Goal: Task Accomplishment & Management: Complete application form

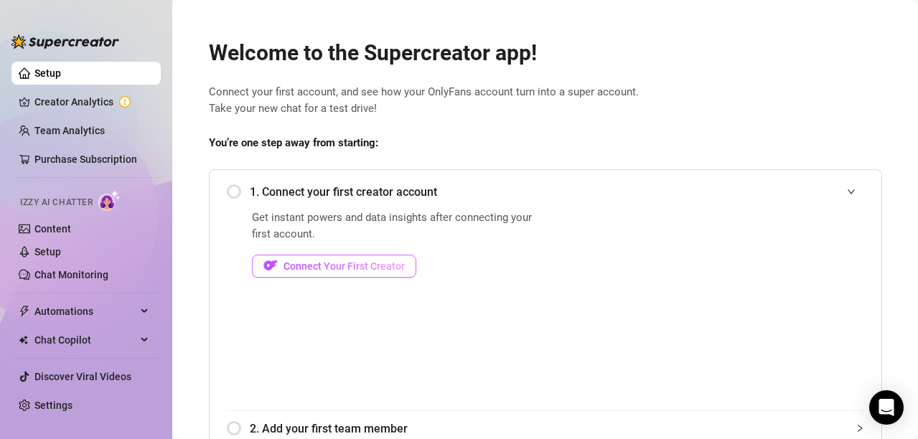
click at [381, 261] on span "Connect Your First Creator" at bounding box center [344, 266] width 121 height 11
click at [367, 264] on span "Connect Your First Creator" at bounding box center [344, 266] width 121 height 11
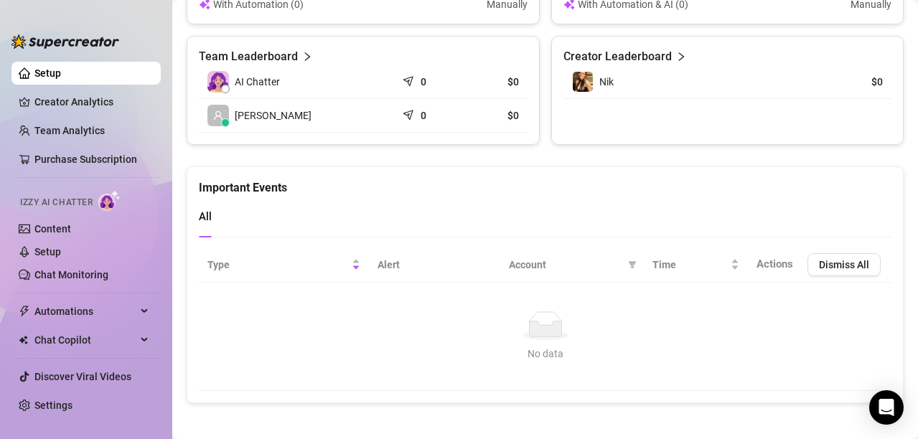
scroll to position [1003, 0]
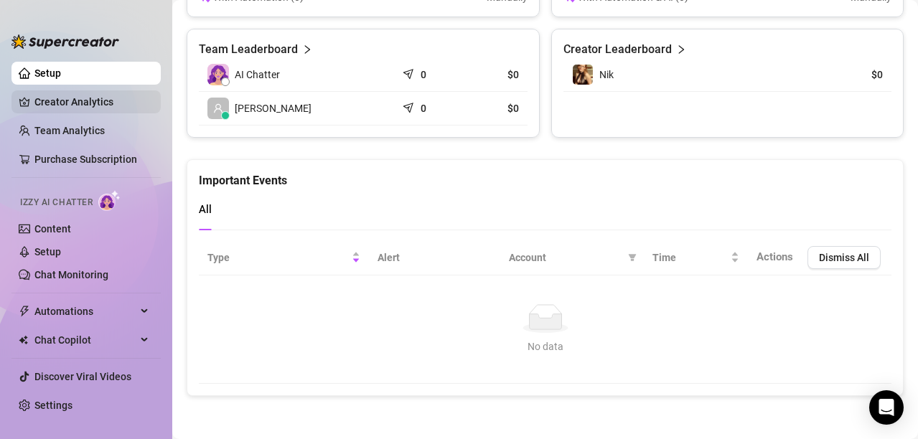
click at [123, 102] on link "Creator Analytics" at bounding box center [91, 101] width 115 height 23
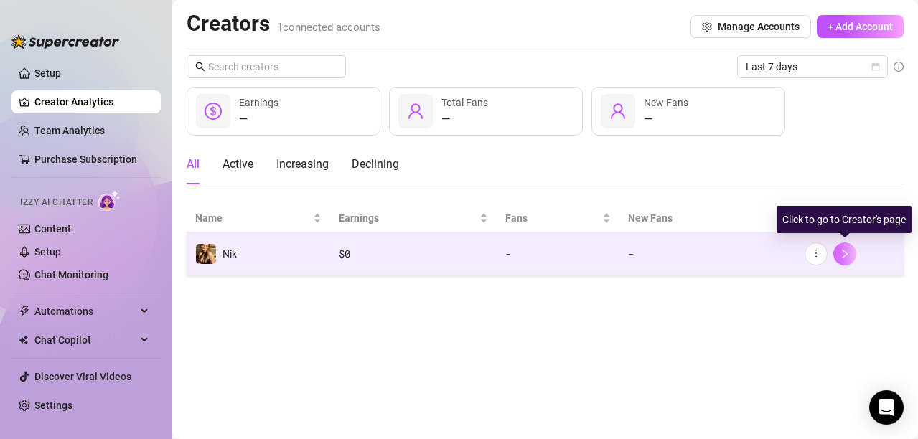
click at [844, 256] on icon "right" at bounding box center [845, 254] width 5 height 9
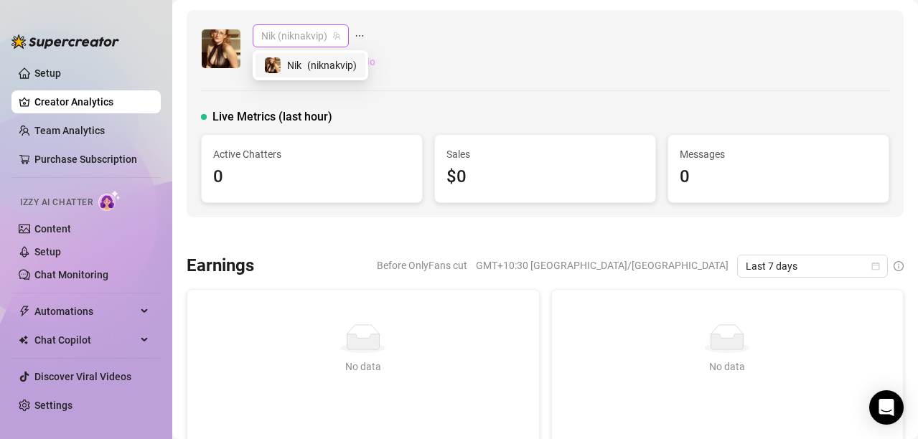
click at [314, 39] on span "Nik (niknakvip)" at bounding box center [300, 36] width 79 height 22
click at [479, 52] on div "Nik (niknakvip) Nik (niknakvip) 🙂 Edit Creator's Bio" at bounding box center [545, 48] width 688 height 49
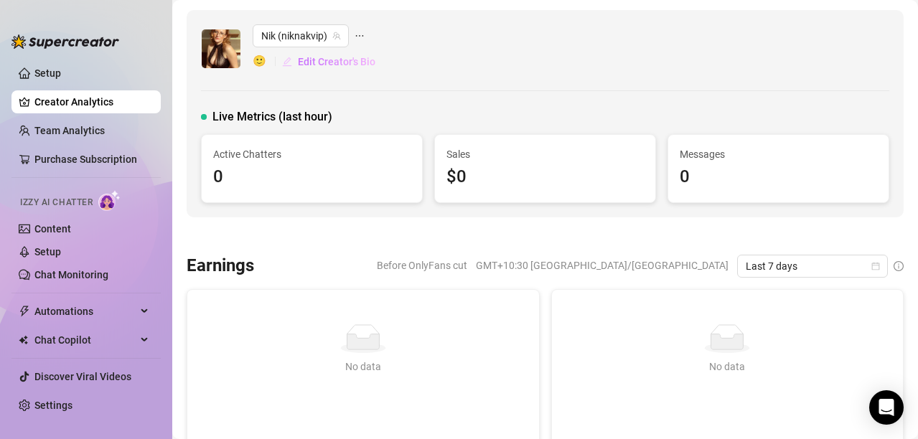
click at [355, 64] on span "Edit Creator's Bio" at bounding box center [337, 61] width 78 height 11
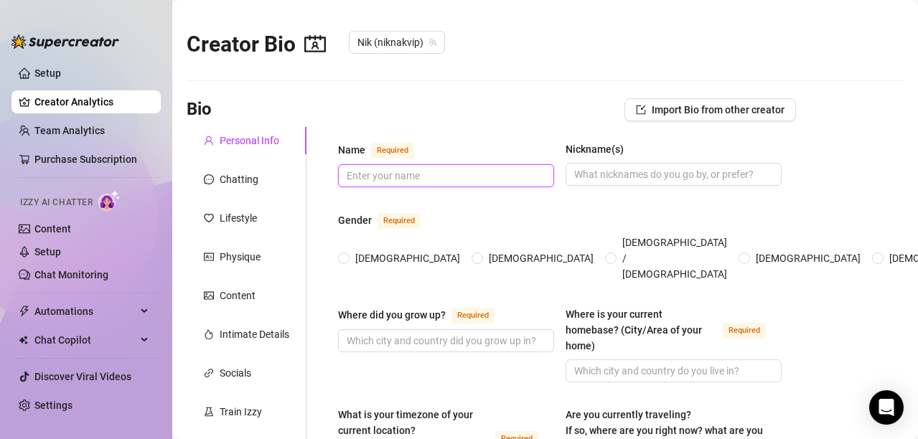
click at [443, 177] on input "Name Required" at bounding box center [445, 176] width 196 height 16
type input "NIKNAK"
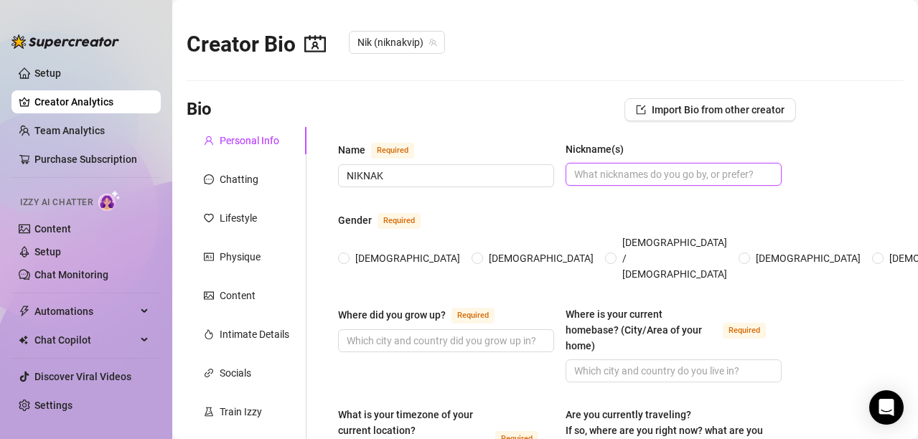
click at [597, 172] on input "Nickname(s)" at bounding box center [672, 175] width 196 height 16
type input "Nik or Nak"
click at [355, 250] on span "[DEMOGRAPHIC_DATA]" at bounding box center [408, 258] width 116 height 16
click at [347, 255] on input "[DEMOGRAPHIC_DATA]" at bounding box center [345, 259] width 6 height 9
radio input "true"
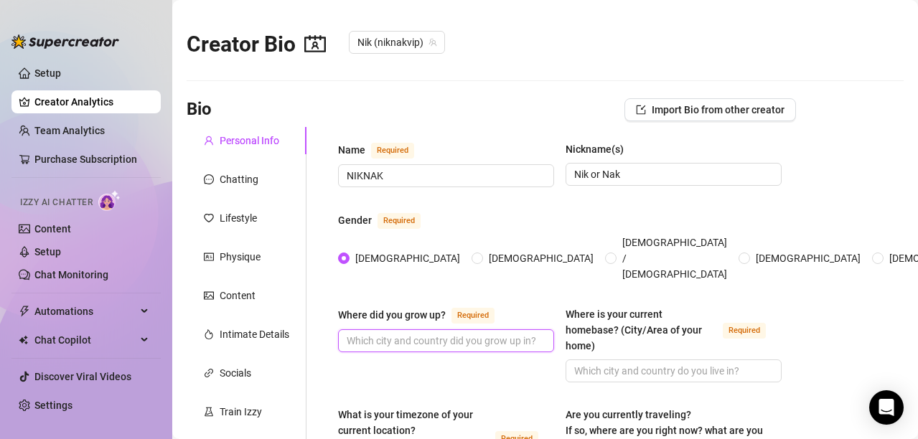
click at [418, 333] on input "Where did you grow up? Required" at bounding box center [445, 341] width 196 height 16
type input "[GEOGRAPHIC_DATA], [GEOGRAPHIC_DATA]"
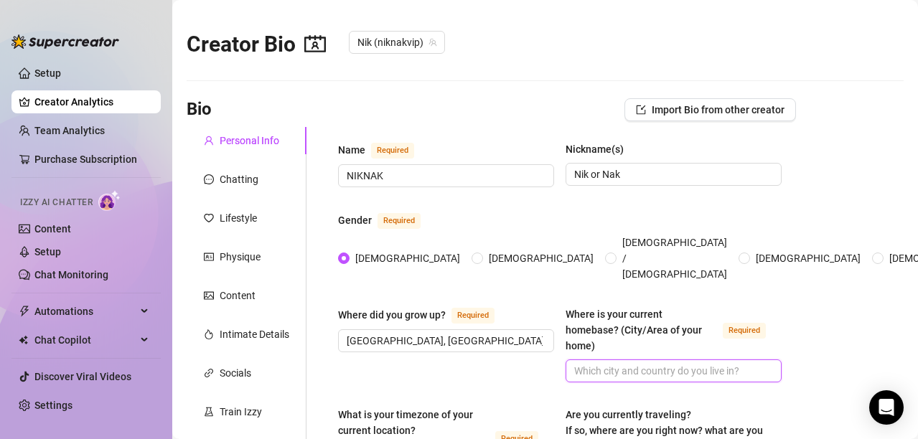
click at [622, 363] on input "Where is your current homebase? (City/Area of your home) Required" at bounding box center [672, 371] width 196 height 16
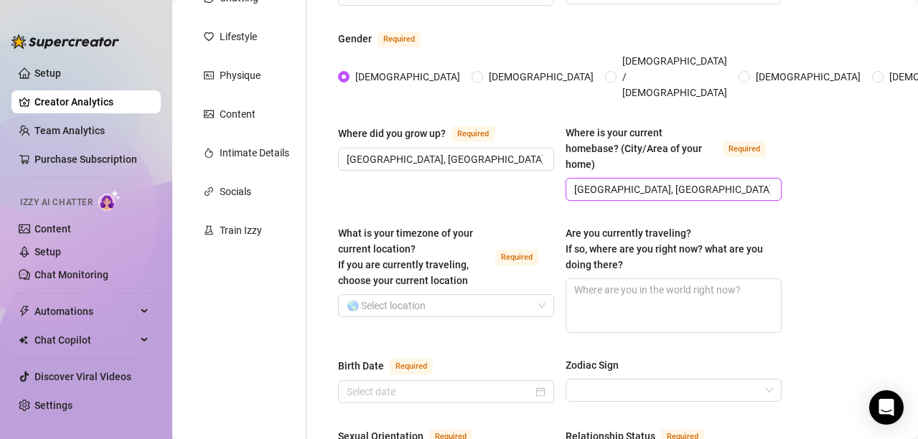
scroll to position [195, 0]
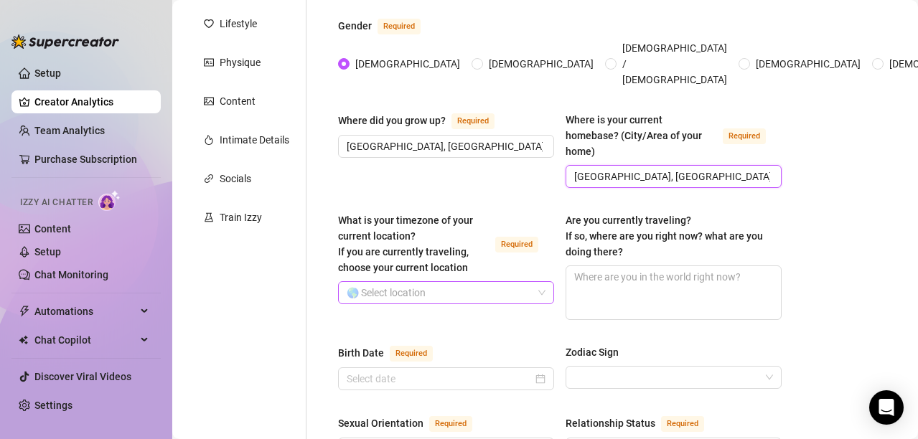
type input "[GEOGRAPHIC_DATA], [GEOGRAPHIC_DATA]"
click at [481, 282] on input "What is your timezone of your current location? If you are currently traveling,…" at bounding box center [440, 293] width 186 height 22
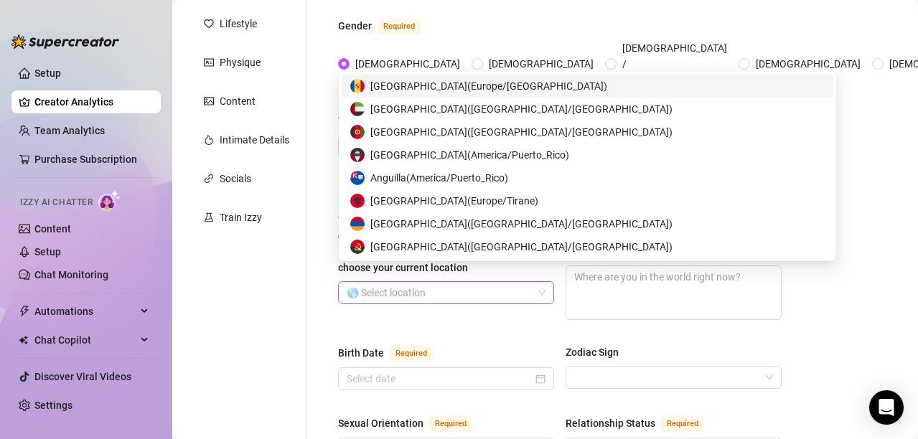
click at [540, 282] on span at bounding box center [446, 293] width 199 height 22
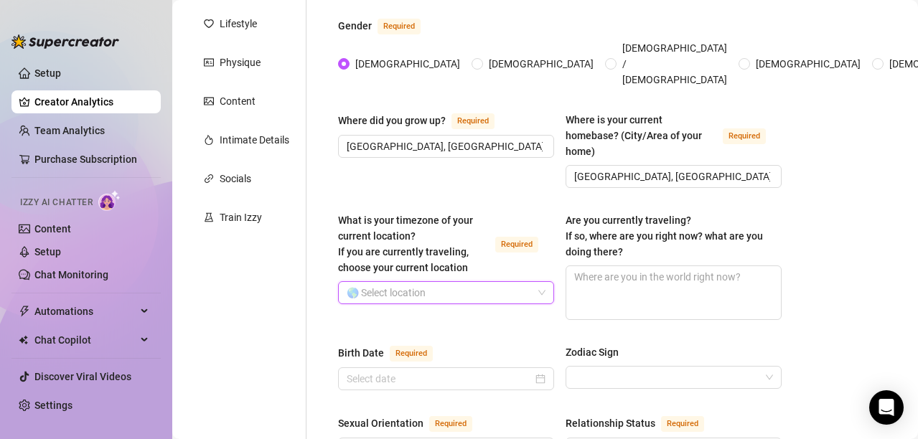
click at [537, 282] on span at bounding box center [446, 293] width 199 height 22
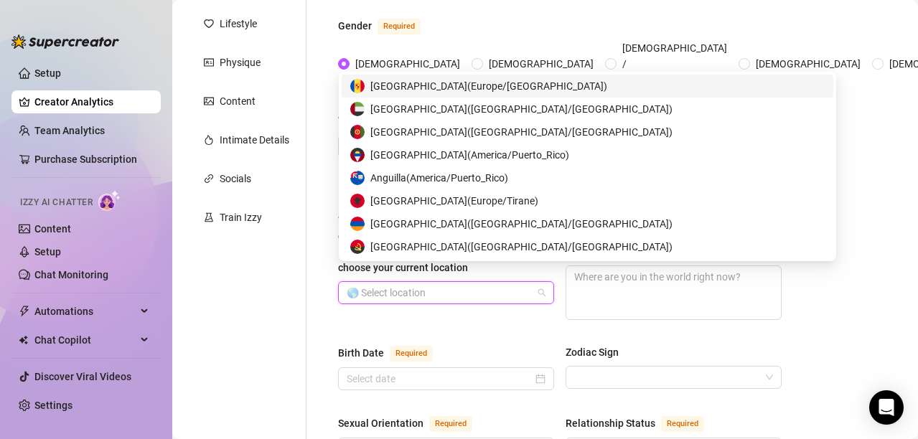
click at [537, 282] on span at bounding box center [446, 293] width 199 height 22
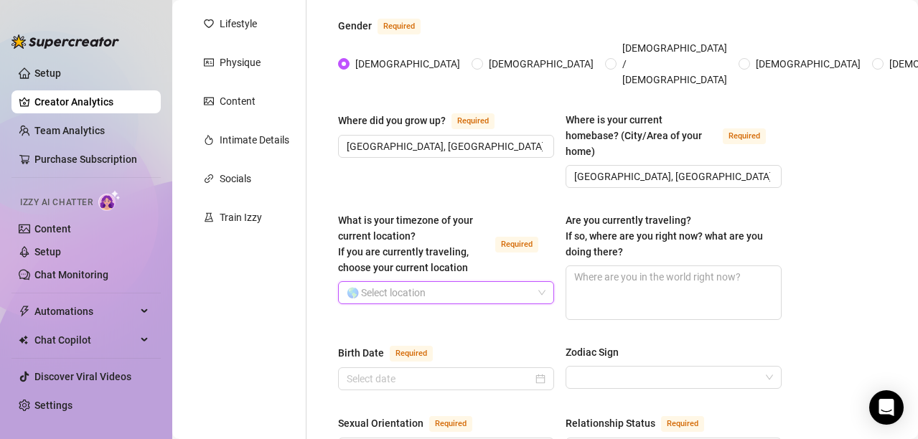
click at [537, 282] on span at bounding box center [446, 293] width 199 height 22
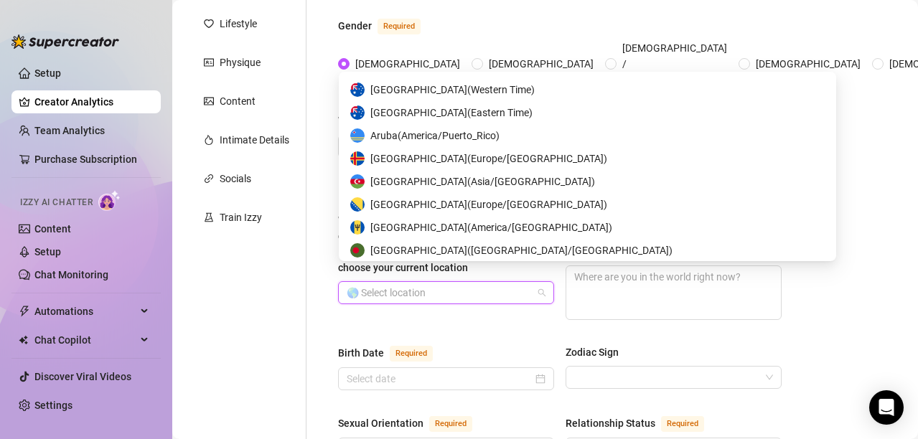
scroll to position [475, 0]
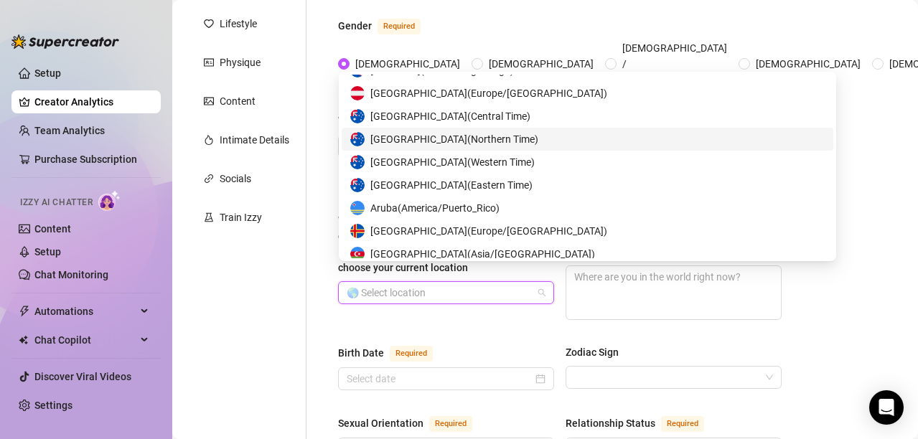
click at [480, 131] on div "Australia ( Northern Time )" at bounding box center [588, 139] width 492 height 23
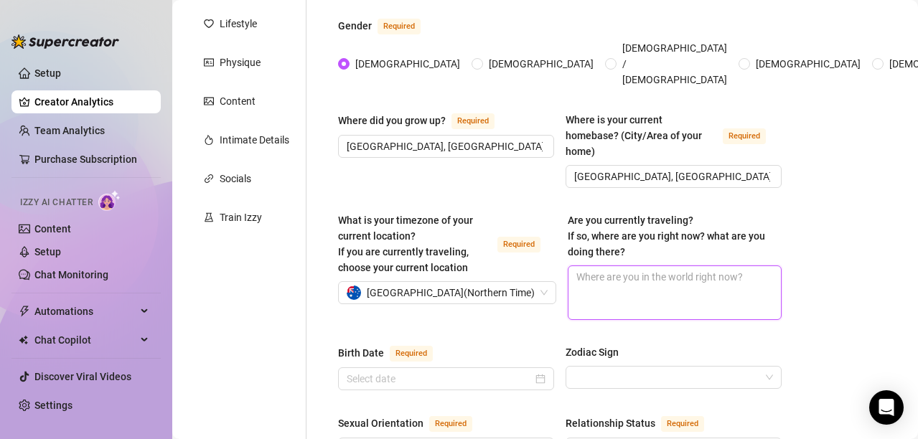
click at [662, 271] on textarea "Are you currently traveling? If so, where are you right now? what are you doing…" at bounding box center [674, 292] width 212 height 53
type textarea "C"
type textarea "Cu"
type textarea "Curr"
type textarea "Curren"
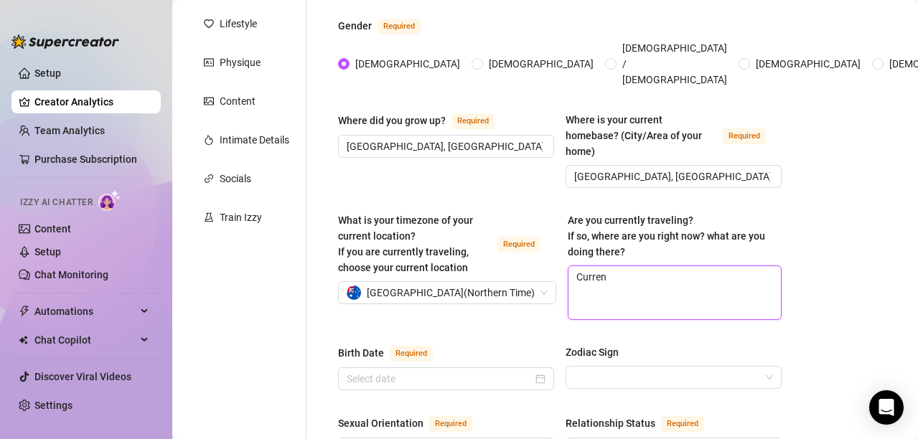
type textarea "Current"
type textarea "Currently"
type textarea "Currently i"
type textarea "Currently i am"
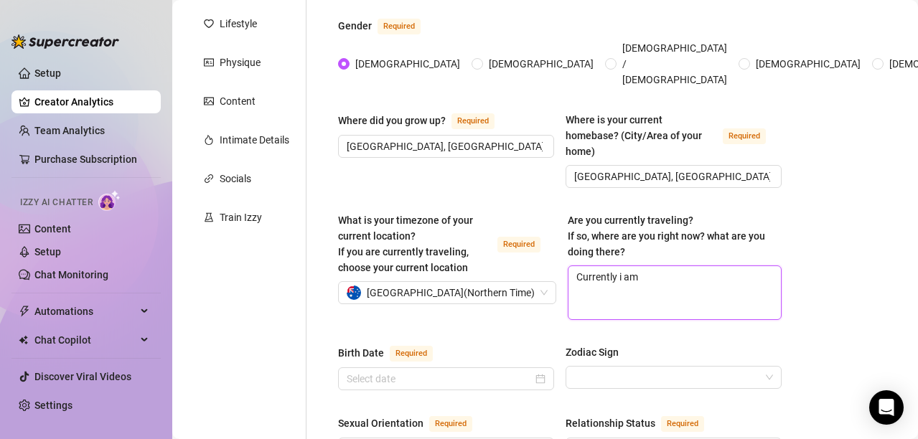
type textarea "Currently i am n"
type textarea "Currently i am no"
type textarea "Currently i am not"
type textarea "Currently i am not t"
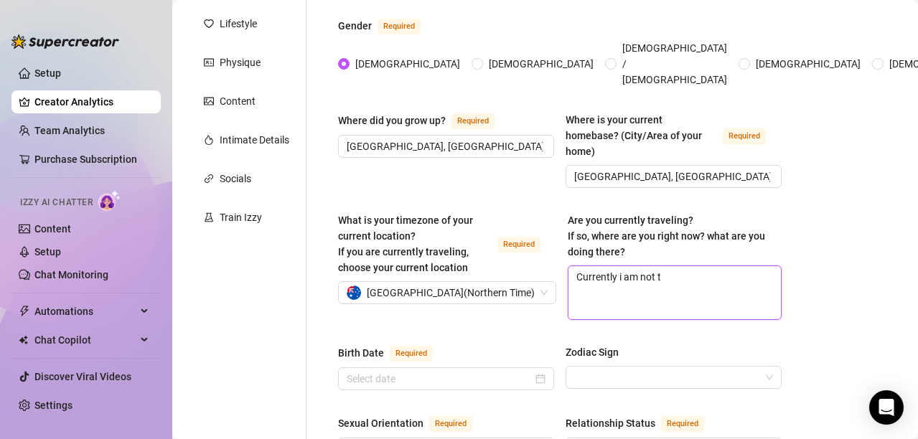
type textarea "Currently i am not tr"
type textarea "Currently i am not tra"
type textarea "Currently i am not trav"
type textarea "Currently i am not trave"
type textarea "Currently i am not travel"
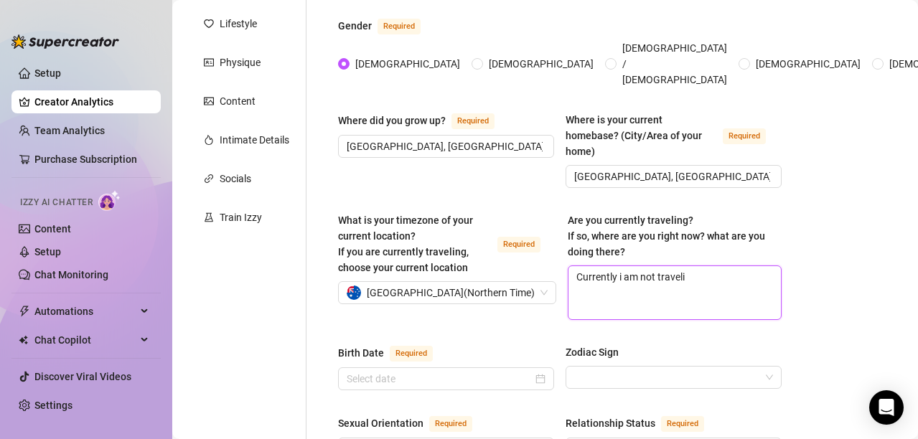
type textarea "Currently i am not travelin"
type textarea "Currently i am not traveling"
type textarea "Currently i am not traveling,"
type textarea "Currently i am not traveling, i"
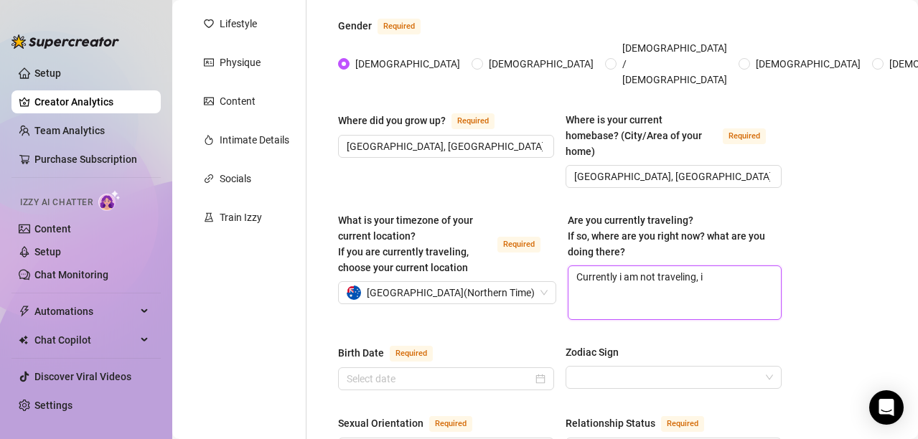
type textarea "Currently i am not traveling, i"
type textarea "Currently i am not traveling, i d"
type textarea "Currently i am not traveling, i do"
type textarea "Currently i am not traveling, i do h"
type textarea "Currently i am not traveling, i do ho"
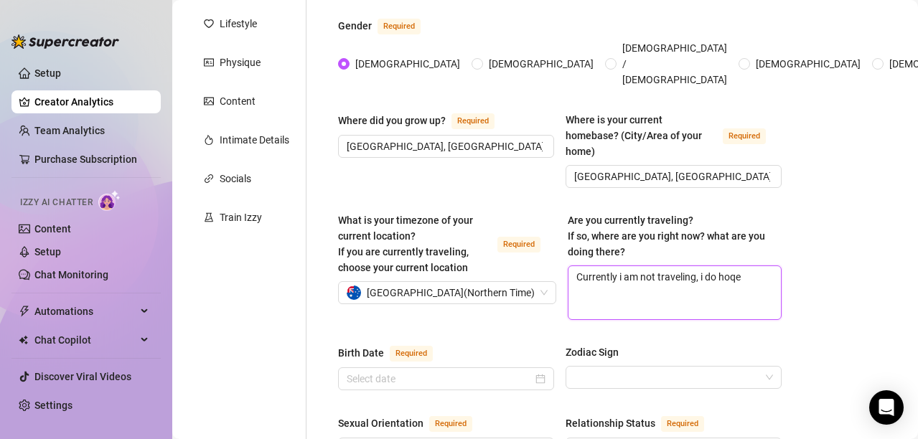
type textarea "Currently i am not traveling, i do hoqev"
type textarea "Currently i am not traveling, i do hoqever"
type textarea "Currently i am not traveling, i do hoqeve"
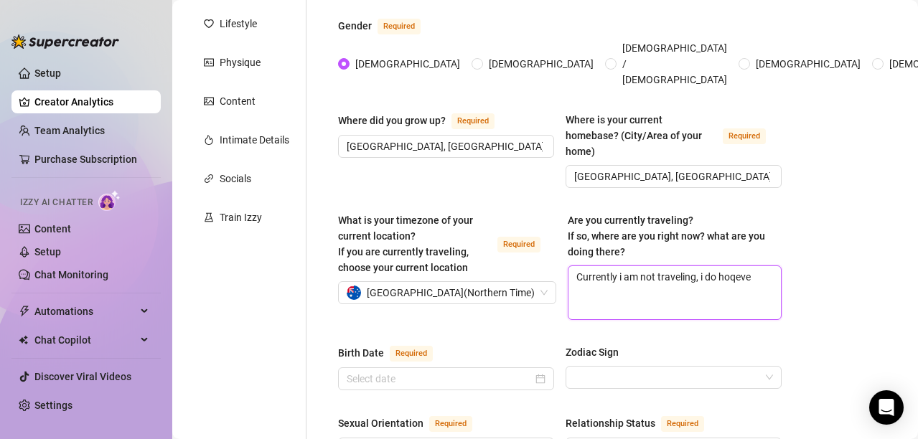
type textarea "Currently i am not traveling, i do hoqev"
type textarea "Currently i am not traveling, i do hoq"
type textarea "Currently i am not traveling, i do ho"
type textarea "Currently i am not traveling, i do how"
type textarea "Currently i am not traveling, i do howev"
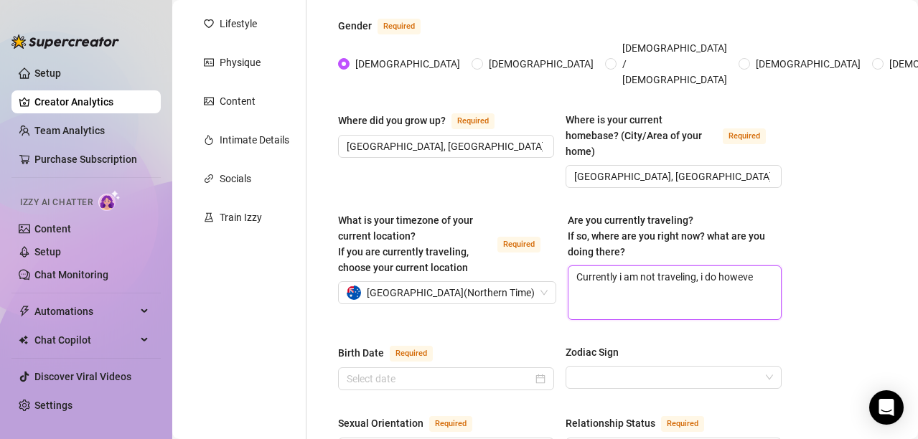
type textarea "Currently i am not traveling, i do however"
type textarea "Currently i am not traveling, i do however m"
type textarea "Currently i am not traveling, i do however mo"
type textarea "Currently i am not traveling, i do however mov"
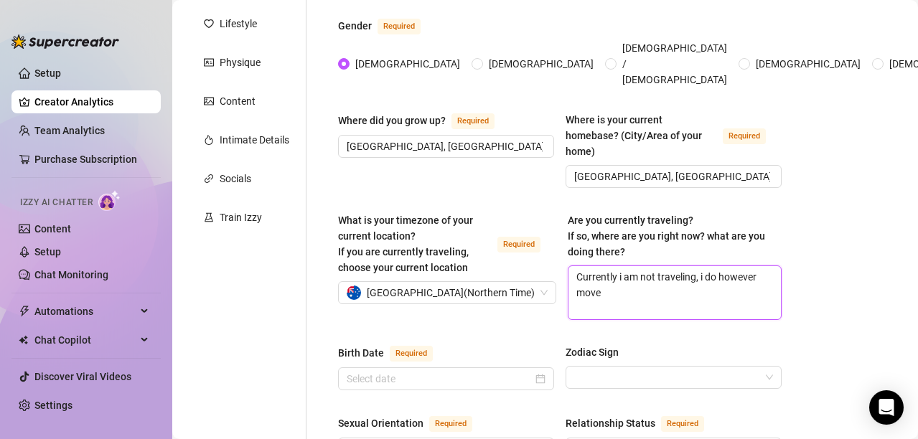
type textarea "Currently i am not traveling, i do however move"
type textarea "Currently i am not traveling, i do however move b"
type textarea "Currently i am not traveling, i do however move be"
type textarea "Currently i am not traveling, i do however move bet"
type textarea "Currently i am not traveling, i do however move betw"
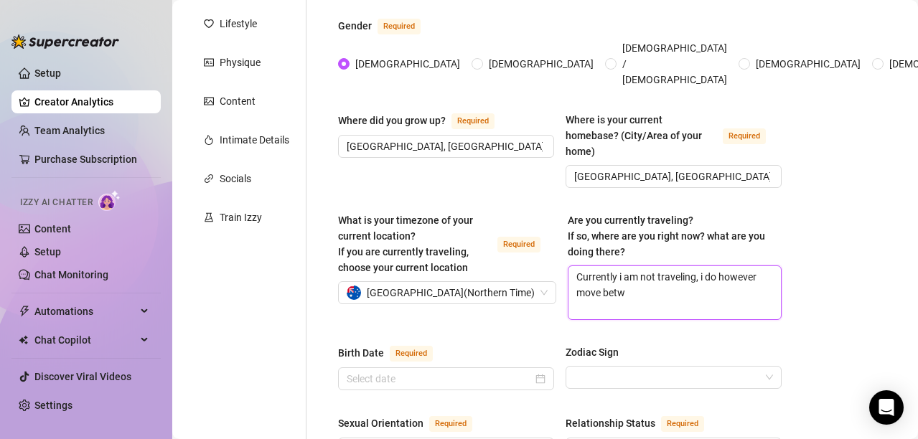
type textarea "Currently i am not traveling, i do however move betwe"
type textarea "Currently i am not traveling, i do however move betwen"
type textarea "Currently i am not traveling, i do however move betwe"
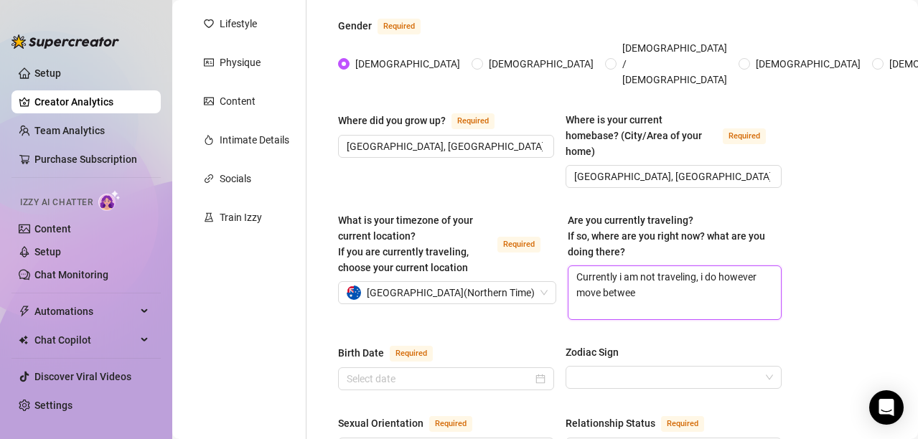
type textarea "Currently i am not traveling, i do however move betweeb"
type textarea "Currently i am not traveling, i do however move betwee"
type textarea "Currently i am not traveling, i do however move between"
type textarea "Currently i am not traveling, i do however move between th"
type textarea "Currently i am not traveling, i do however move between the"
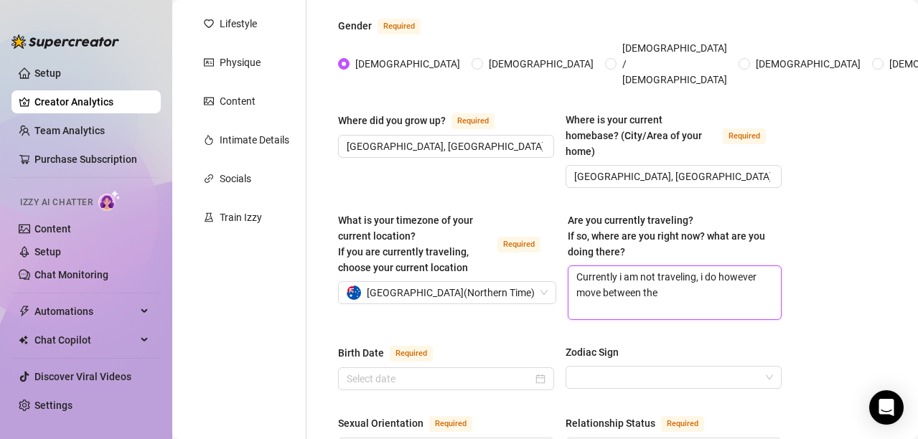
type textarea "Currently i am not traveling, i do however move between the"
type textarea "Currently i am not traveling, i do however move between the C"
type textarea "Currently i am not traveling, i do however move between the Cl"
type textarea "Currently i am not traveling, i do however move between the Cla"
type textarea "Currently i am not traveling, i do however move between the Clar"
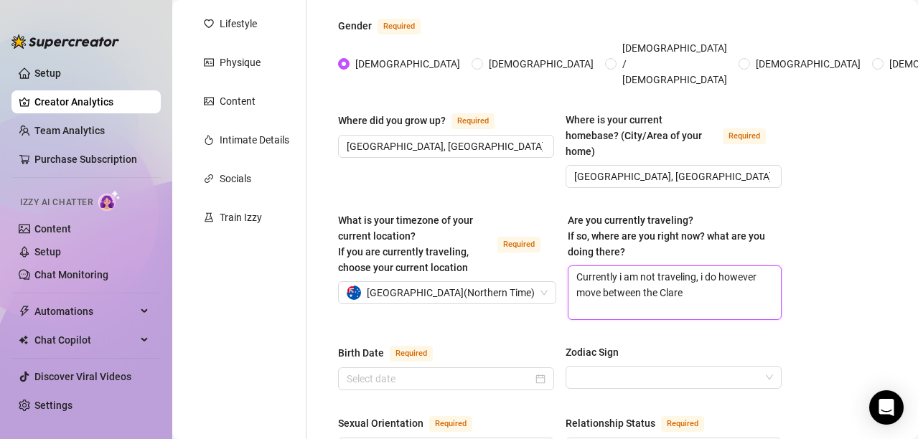
type textarea "Currently i am not traveling, i do however move between the Clare"
type textarea "Currently i am not traveling, i do however move between the Clare V"
type textarea "Currently i am not traveling, i do however move between the Clare Va"
type textarea "Currently i am not traveling, i do however move between the [PERSON_NAME]"
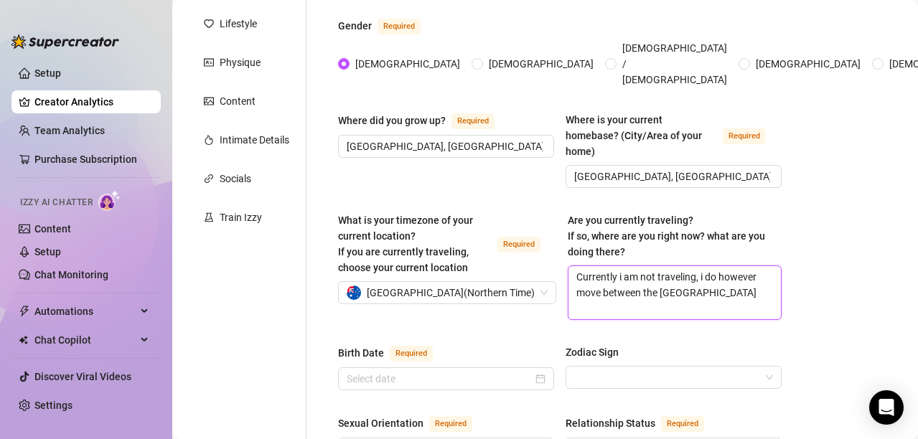
type textarea "Currently i am not traveling, i do however move between the [GEOGRAPHIC_DATA]"
type textarea "Currently i am not traveling, i do however move between the [GEOGRAPHIC_DATA] a…"
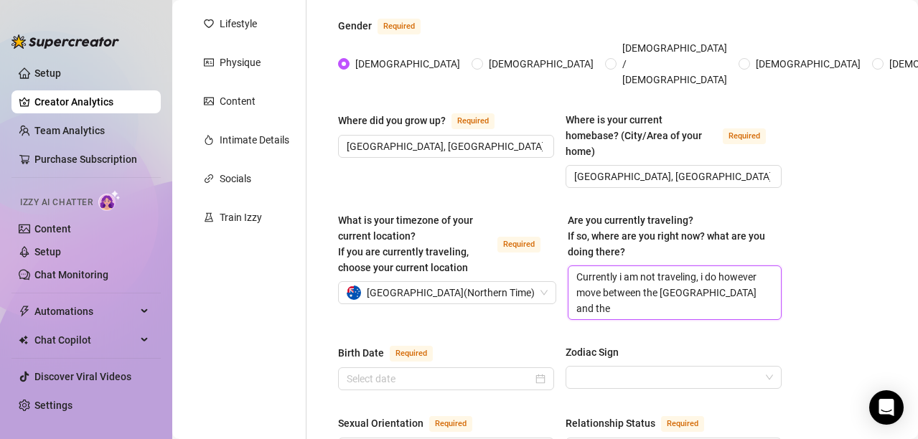
type textarea "Currently i am not traveling, i do however move between the [GEOGRAPHIC_DATA] a…"
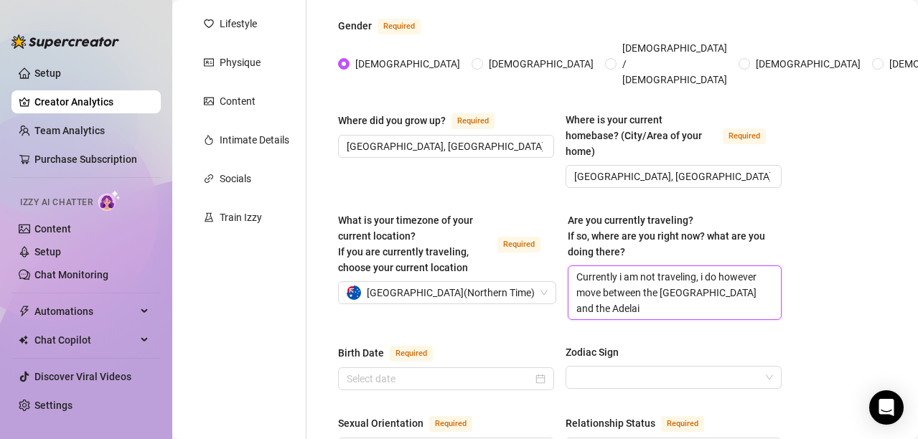
type textarea "Currently i am not traveling, i do however move between the [GEOGRAPHIC_DATA] a…"
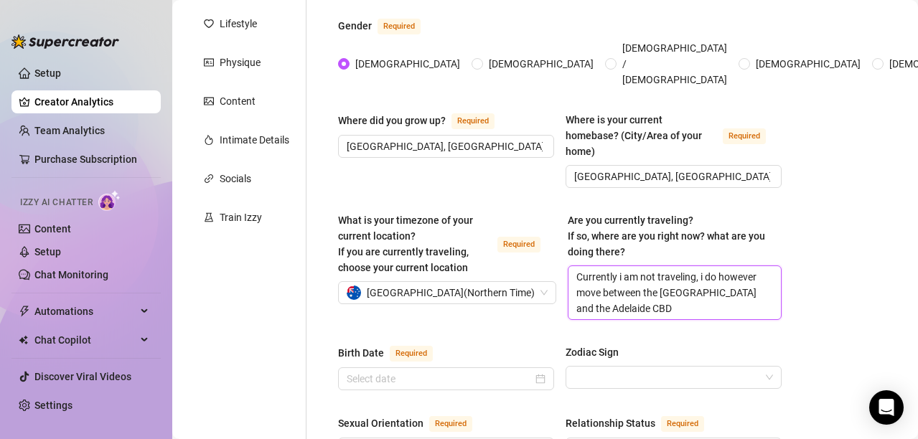
type textarea "Currently i am not traveling, i do however move between the [GEOGRAPHIC_DATA] a…"
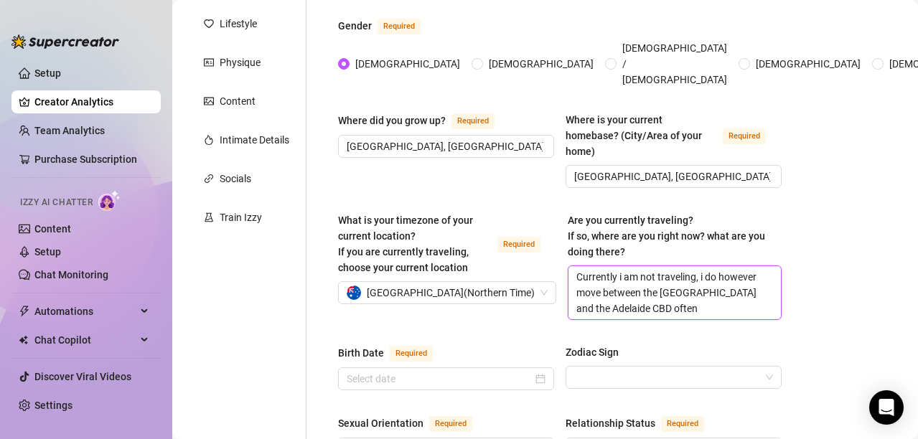
type textarea "Currently i am not traveling, i do however move between the [GEOGRAPHIC_DATA] a…"
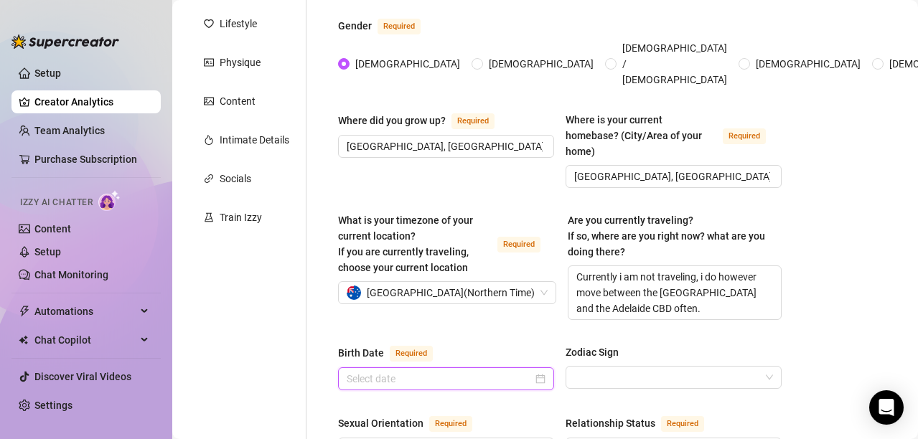
click at [515, 371] on input "Birth Date Required" at bounding box center [440, 379] width 186 height 16
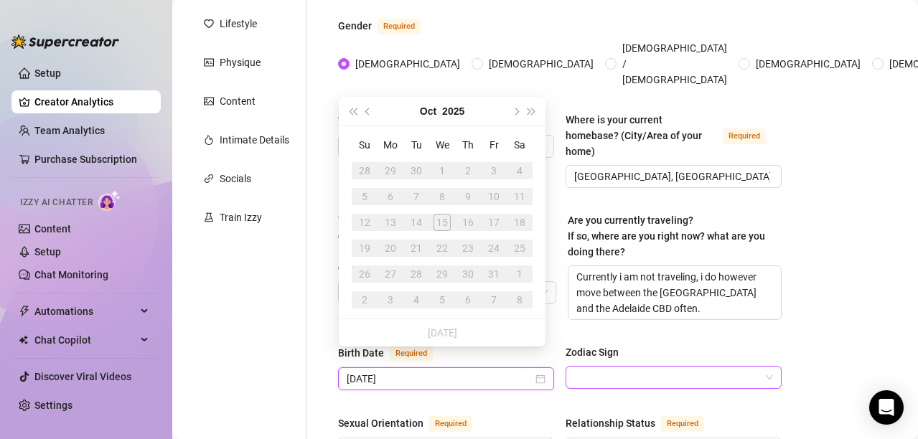
type input "[DATE]"
click at [616, 367] on input "Zodiac Sign" at bounding box center [667, 378] width 186 height 22
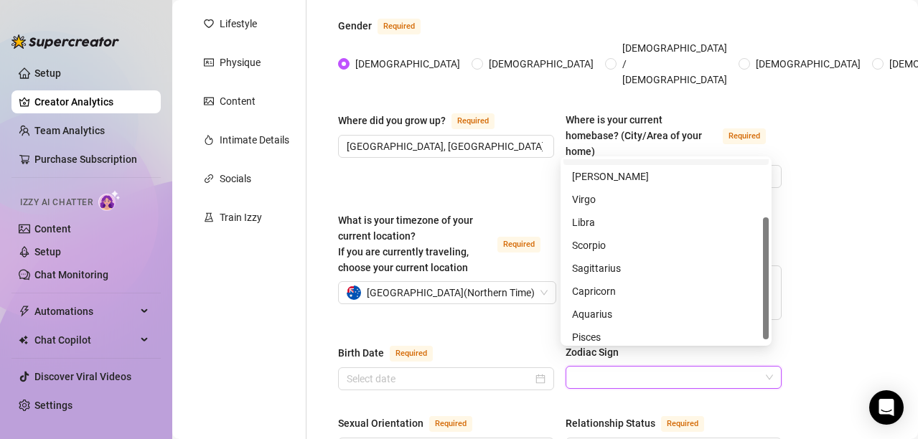
drag, startPoint x: 767, startPoint y: 244, endPoint x: 767, endPoint y: 302, distance: 58.1
click at [767, 302] on div at bounding box center [766, 278] width 6 height 122
drag, startPoint x: 680, startPoint y: 302, endPoint x: 678, endPoint y: 292, distance: 10.2
click at [678, 292] on div "[MEDICAL_DATA] [PERSON_NAME] Virgo Libra Scorpio Sagittarius Capricorn Aquarius…" at bounding box center [665, 244] width 205 height 207
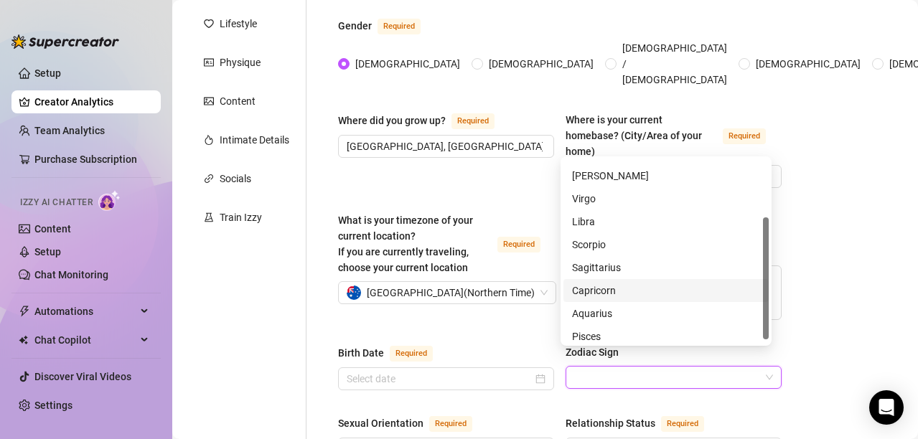
click at [678, 292] on div "Capricorn" at bounding box center [666, 291] width 188 height 16
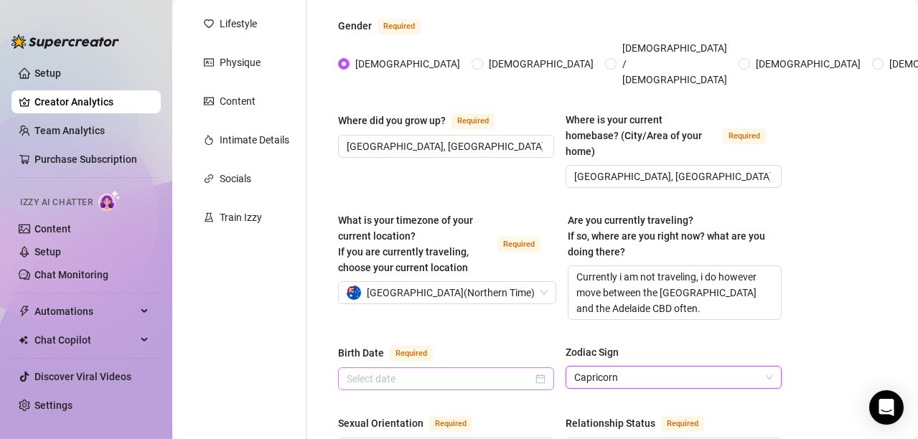
click at [537, 369] on div at bounding box center [446, 378] width 216 height 23
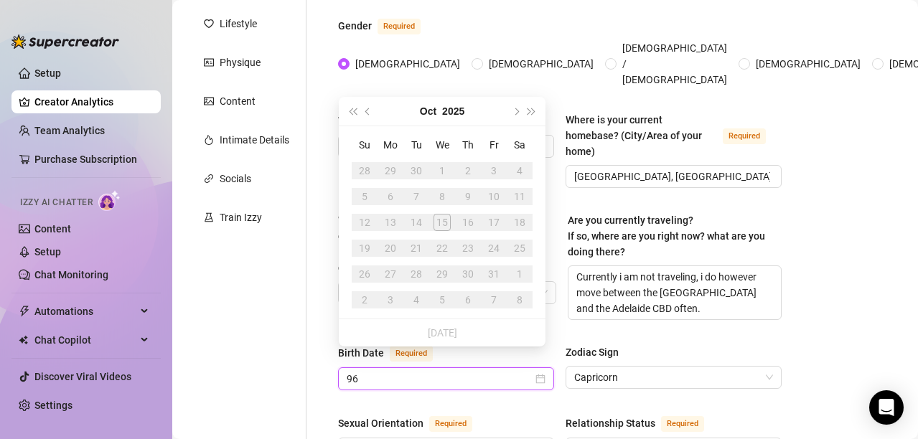
type input "9"
click at [372, 371] on input "06011998" at bounding box center [440, 379] width 186 height 16
click at [357, 371] on input "0601/1998" at bounding box center [440, 379] width 186 height 16
drag, startPoint x: 472, startPoint y: 369, endPoint x: 473, endPoint y: 360, distance: 8.6
click at [473, 367] on div "[DATE]" at bounding box center [446, 378] width 216 height 23
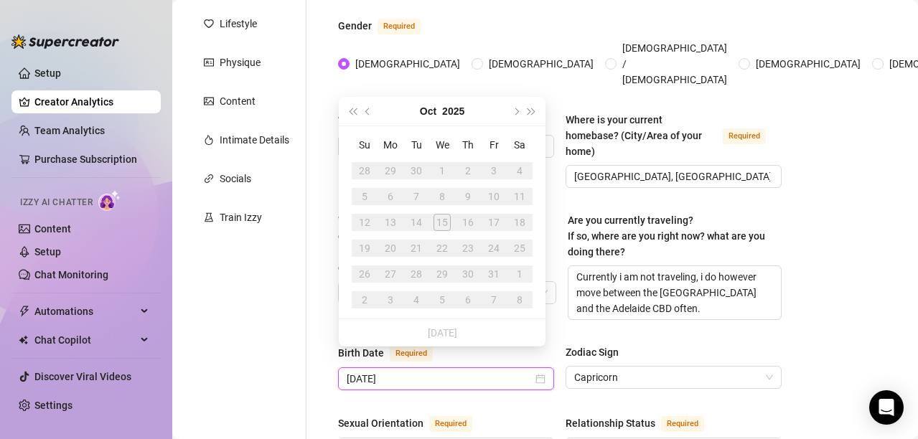
click at [473, 371] on input "[DATE]" at bounding box center [440, 379] width 186 height 16
click at [367, 108] on span "Previous month (PageUp)" at bounding box center [368, 111] width 7 height 7
click at [352, 111] on span "Last year (Control + left)" at bounding box center [352, 111] width 7 height 7
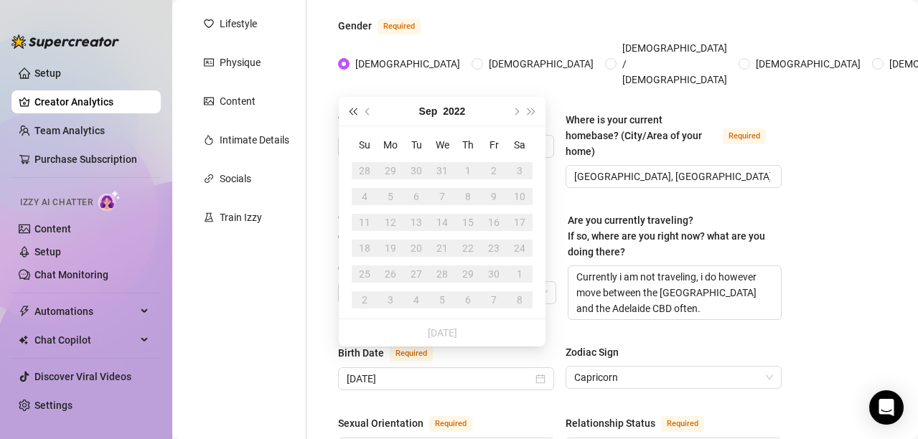
click at [352, 111] on span "Last year (Control + left)" at bounding box center [352, 111] width 7 height 7
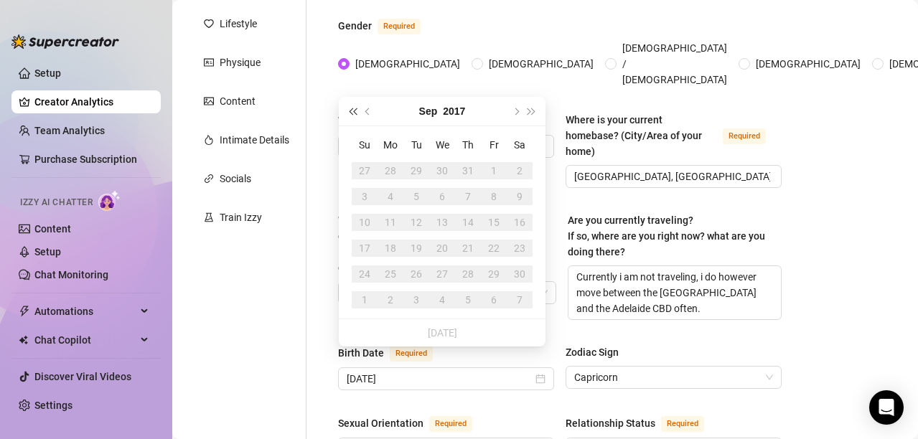
click at [352, 111] on span "Last year (Control + left)" at bounding box center [352, 111] width 7 height 7
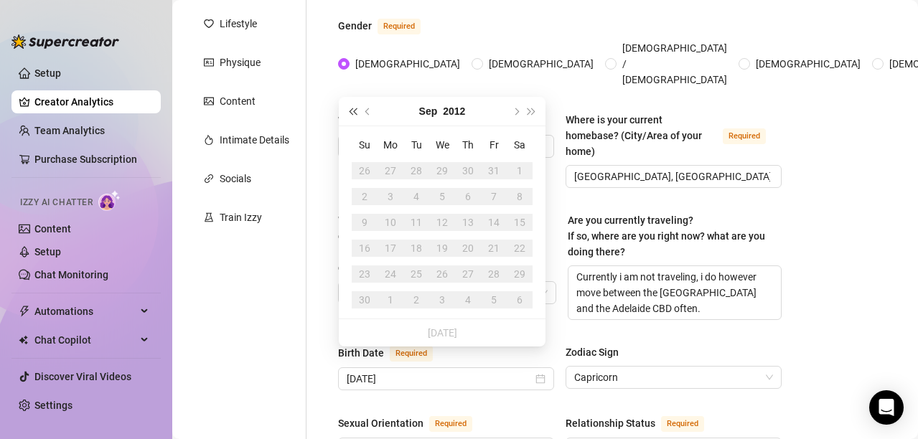
click at [352, 111] on span "Last year (Control + left)" at bounding box center [352, 111] width 7 height 7
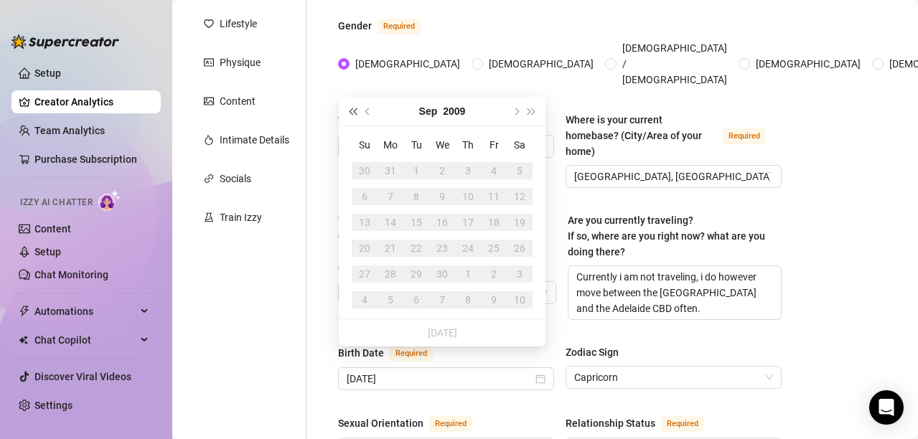
click at [352, 111] on span "Last year (Control + left)" at bounding box center [352, 111] width 7 height 7
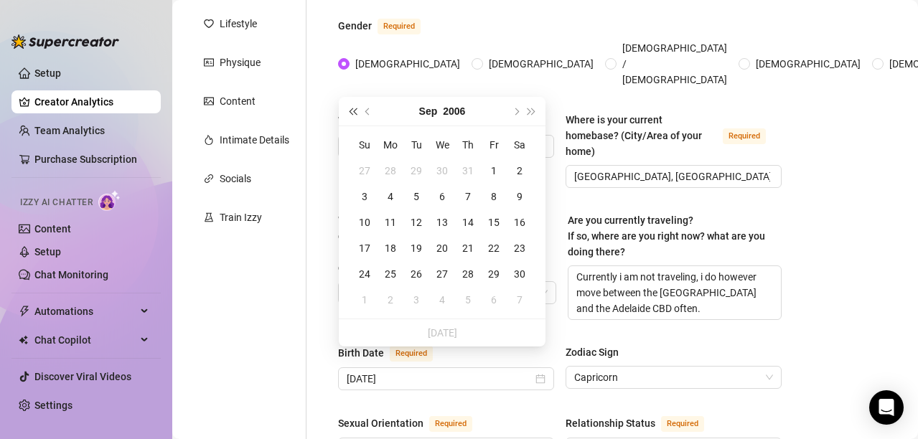
click at [352, 111] on span "Last year (Control + left)" at bounding box center [352, 111] width 7 height 7
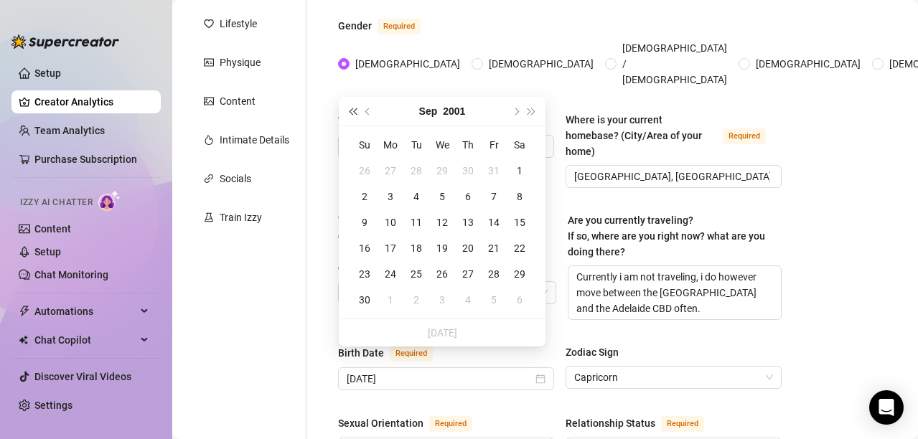
click at [352, 111] on span "Last year (Control + left)" at bounding box center [352, 111] width 7 height 7
type input "[DATE]"
click at [367, 109] on span "Previous month (PageUp)" at bounding box center [368, 111] width 7 height 7
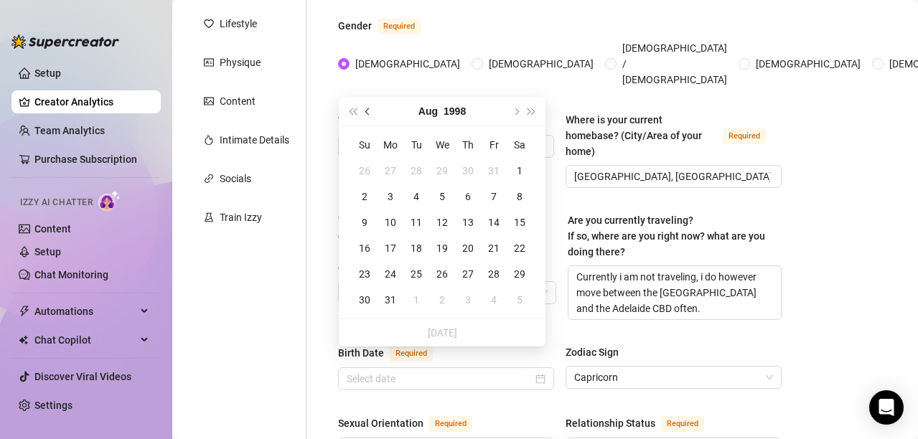
click at [367, 109] on span "Previous month (PageUp)" at bounding box center [368, 111] width 7 height 7
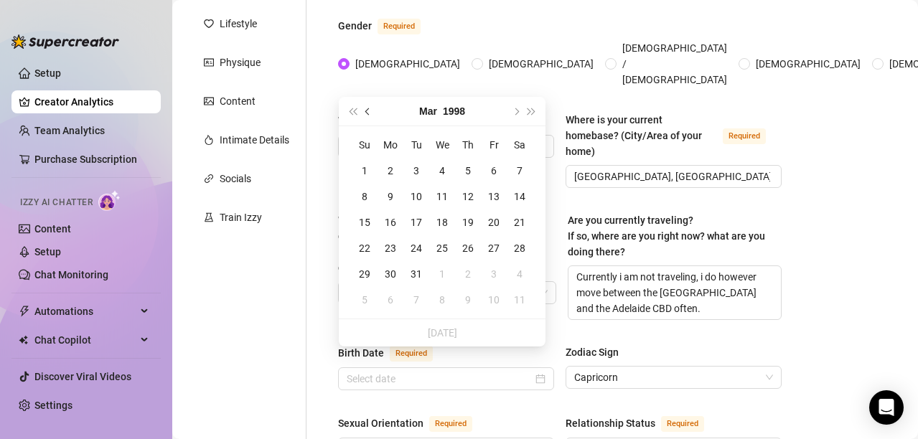
click at [367, 109] on span "Previous month (PageUp)" at bounding box center [368, 111] width 7 height 7
type input "[DATE]"
click at [419, 197] on div "6" at bounding box center [416, 196] width 17 height 17
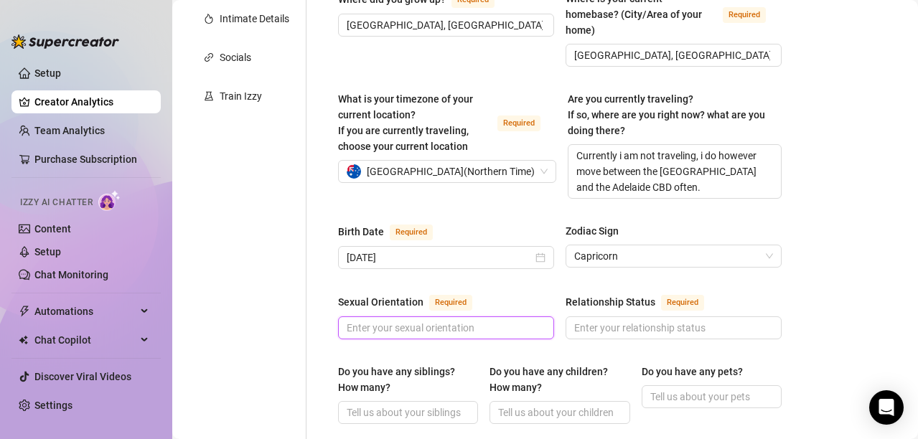
scroll to position [306, 0]
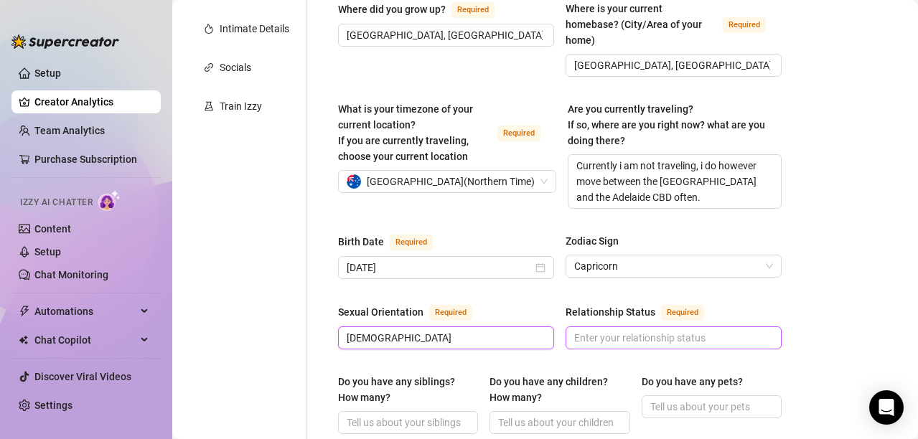
type input "[DEMOGRAPHIC_DATA]"
click at [646, 330] on input "Relationship Status Required" at bounding box center [672, 338] width 196 height 16
type input "Always changing"
click at [434, 415] on input "Do you have any siblings? How many?" at bounding box center [407, 423] width 120 height 16
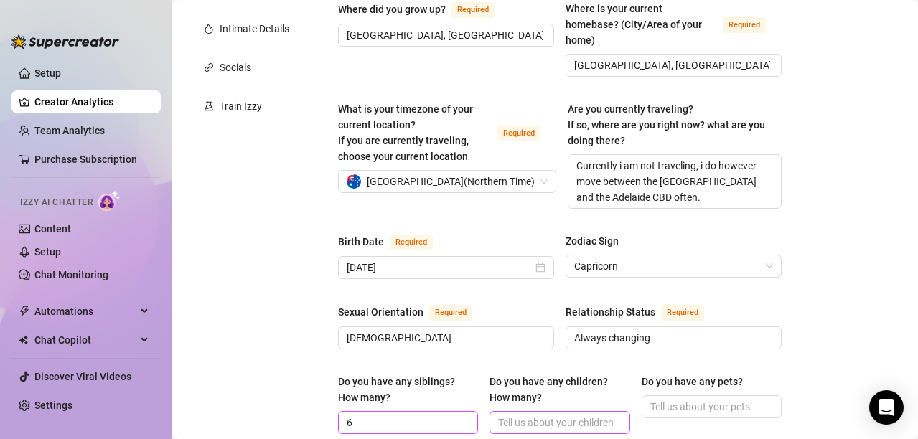
type input "6"
click at [553, 415] on input "Do you have any children? How many?" at bounding box center [558, 423] width 120 height 16
type input "2"
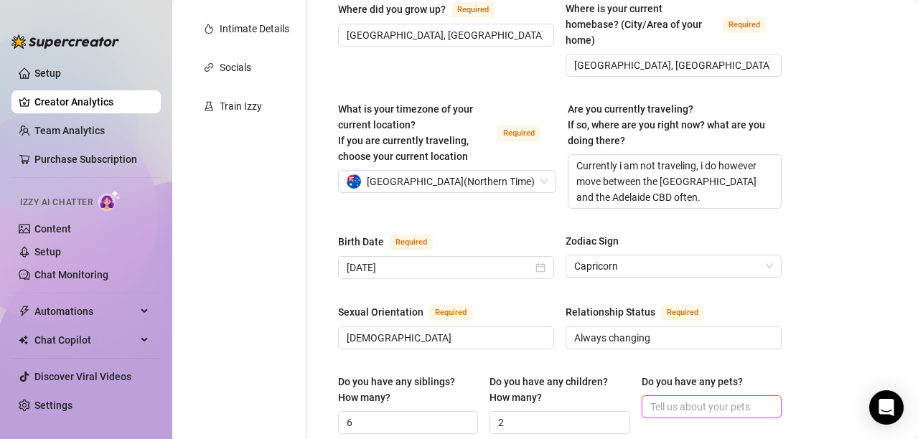
click at [682, 399] on input "Do you have any pets?" at bounding box center [710, 407] width 120 height 16
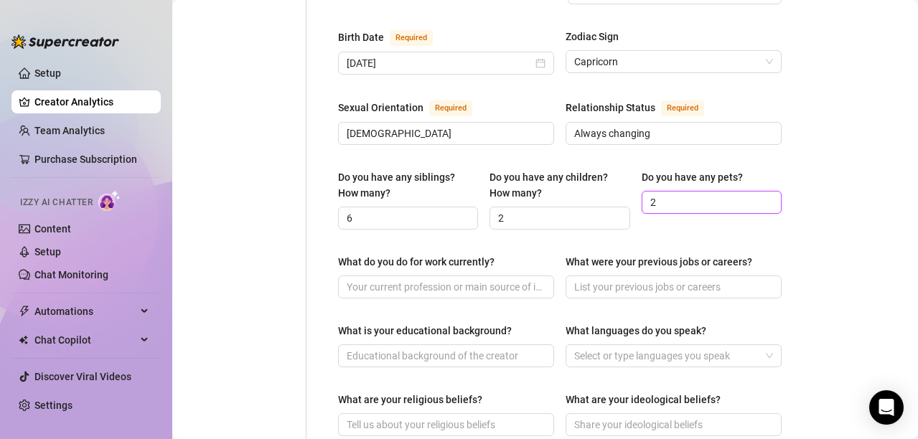
scroll to position [515, 0]
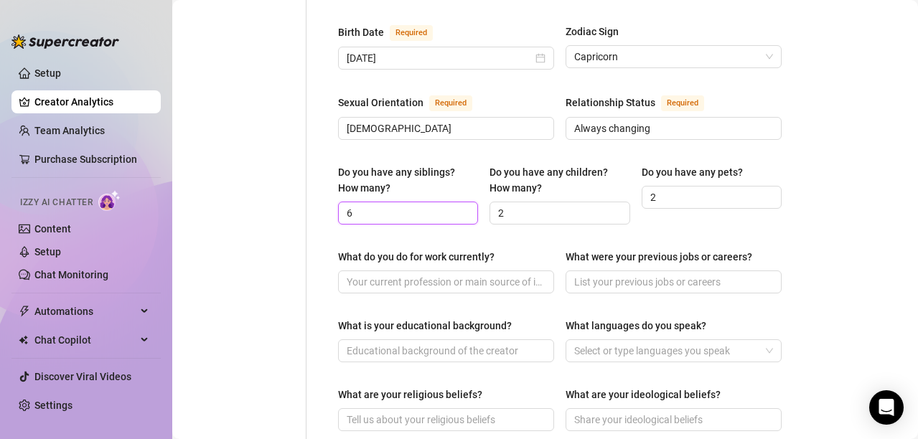
click at [412, 205] on input "6" at bounding box center [407, 213] width 120 height 16
click at [535, 205] on input "2" at bounding box center [558, 213] width 120 height 16
click at [671, 189] on input "2" at bounding box center [710, 197] width 120 height 16
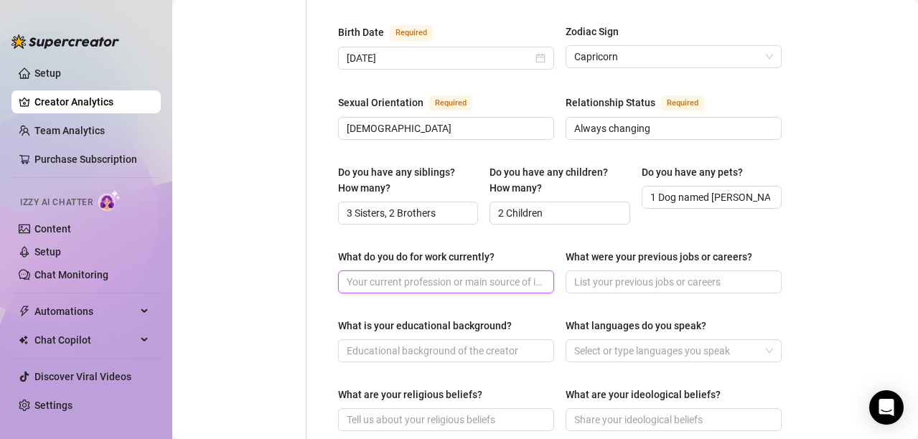
click at [486, 274] on input "What do you do for work currently?" at bounding box center [445, 282] width 196 height 16
click at [643, 274] on input "What were your previous jobs or careers?" at bounding box center [672, 282] width 196 height 16
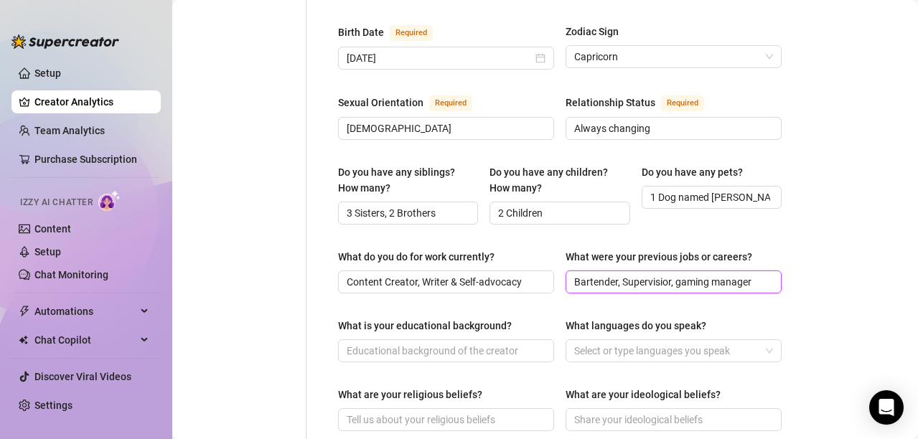
click at [639, 274] on input "Bartender, Supervisior, gaming manager" at bounding box center [672, 282] width 196 height 16
click at [742, 274] on input "Bartender, Supervisor, gaming manager" at bounding box center [672, 282] width 196 height 16
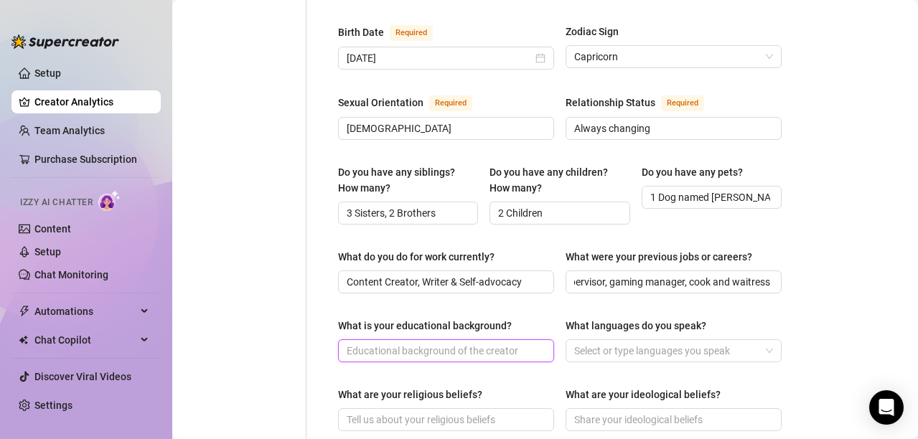
scroll to position [0, 0]
click at [413, 343] on input "What is your educational background?" at bounding box center [445, 351] width 196 height 16
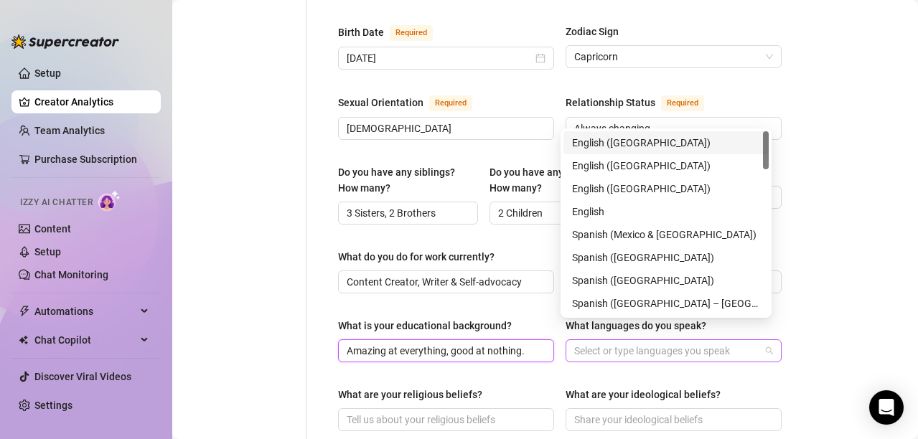
click at [647, 341] on div at bounding box center [665, 351] width 195 height 20
click at [632, 164] on div "English ([GEOGRAPHIC_DATA])" at bounding box center [666, 166] width 188 height 16
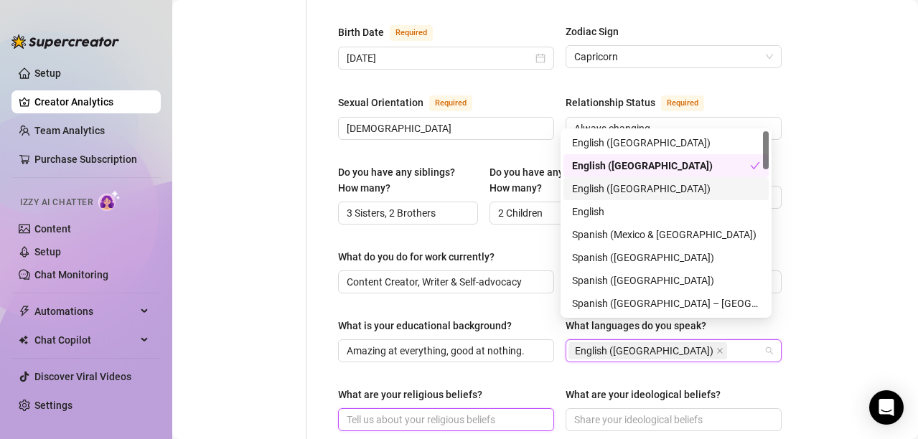
click at [443, 412] on input "What are your religious beliefs?" at bounding box center [445, 420] width 196 height 16
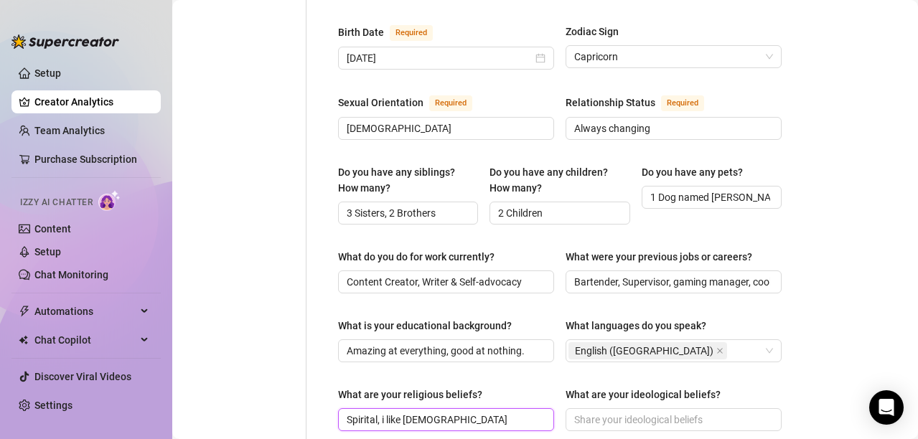
click at [355, 412] on input "Spirital, i like [DEMOGRAPHIC_DATA]" at bounding box center [445, 420] width 196 height 16
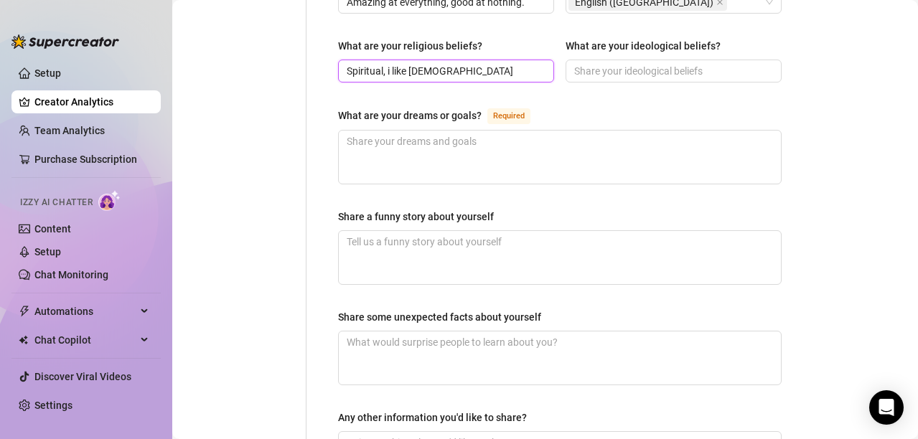
scroll to position [874, 0]
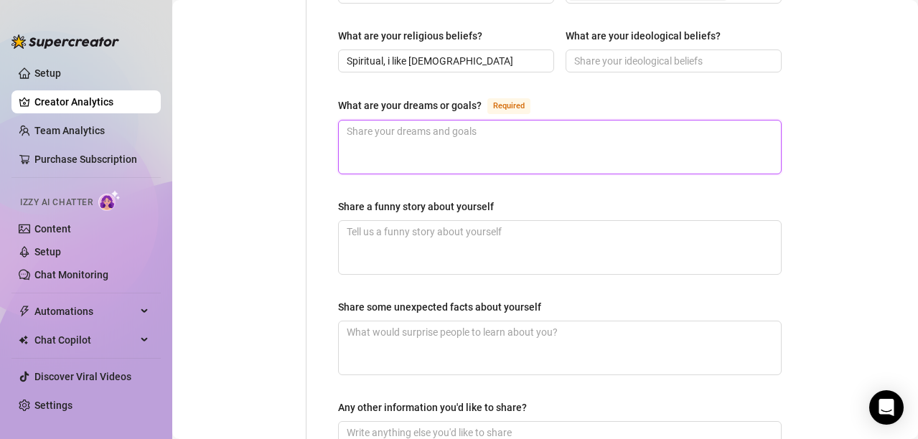
click at [470, 121] on textarea "What are your dreams or goals? Required" at bounding box center [560, 147] width 442 height 53
paste textarea "My ultimate goal in life is to help others become the best version of themselve…"
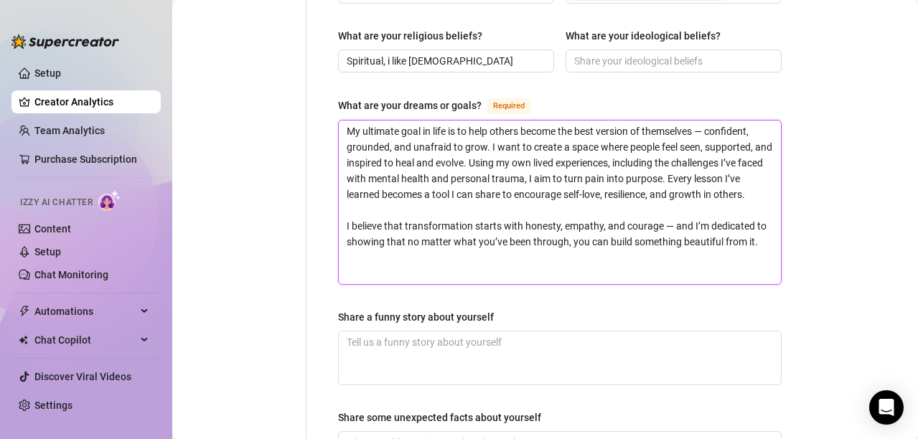
scroll to position [0, 0]
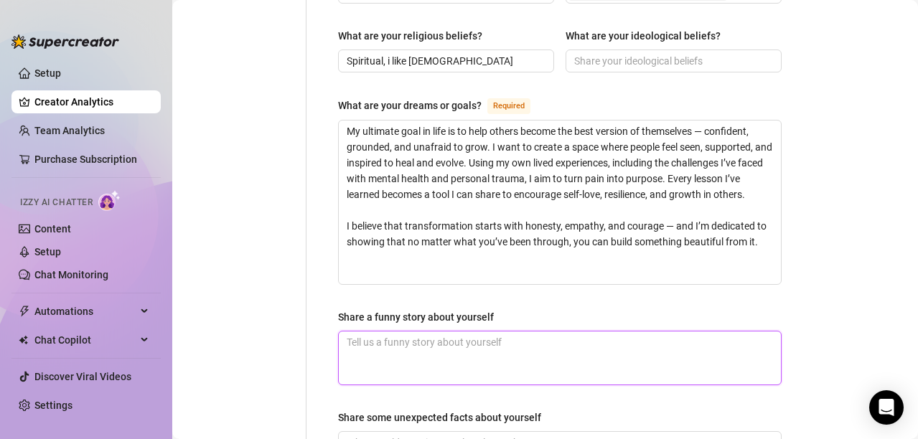
click at [489, 337] on textarea "Share a funny story about yourself" at bounding box center [560, 358] width 442 height 53
paste textarea "So there I was, trying to be that person — you know, the one who wakes up early…"
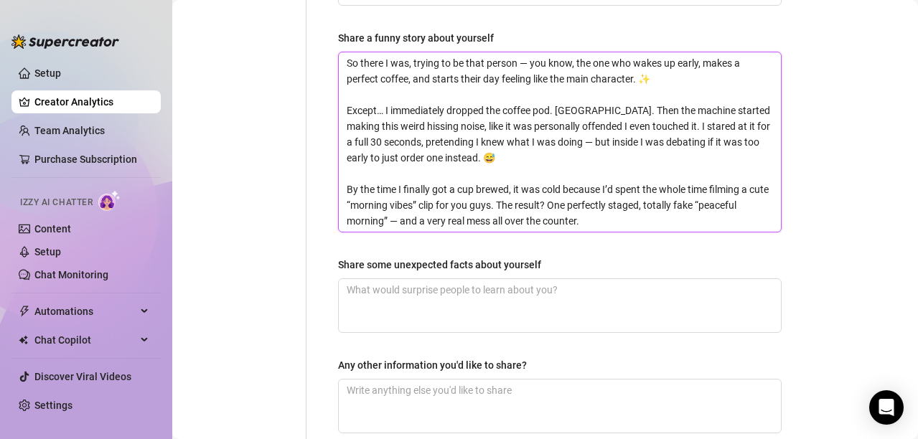
scroll to position [1171, 0]
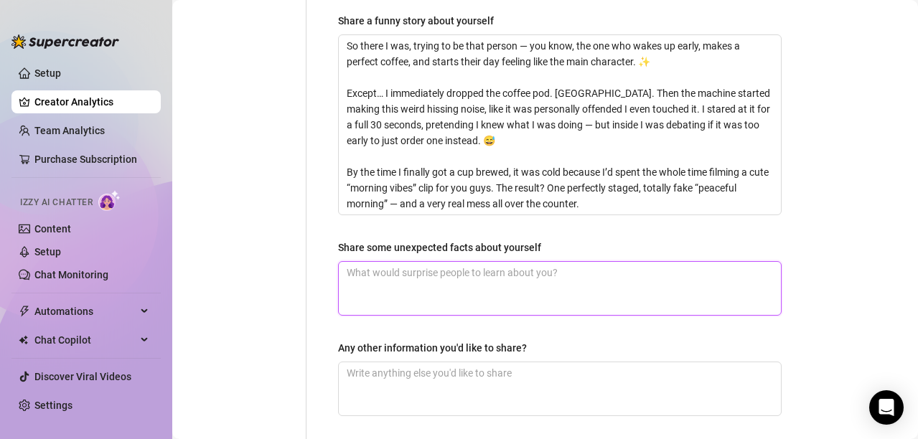
click at [419, 262] on textarea "Share some unexpected facts about yourself" at bounding box center [560, 288] width 442 height 53
paste textarea "ried to film a quick dance clip… tripped over my ring light cord, nearly brough…"
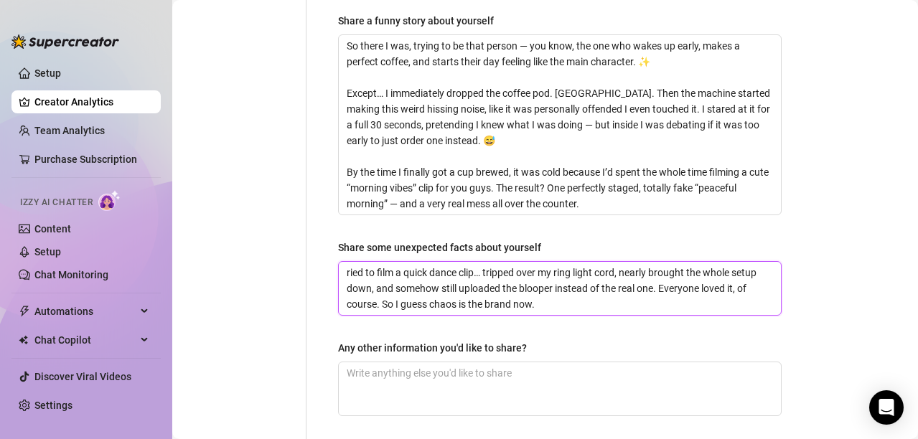
click at [350, 262] on textarea "ried to film a quick dance clip… tripped over my ring light cord, nearly brough…" at bounding box center [560, 288] width 442 height 53
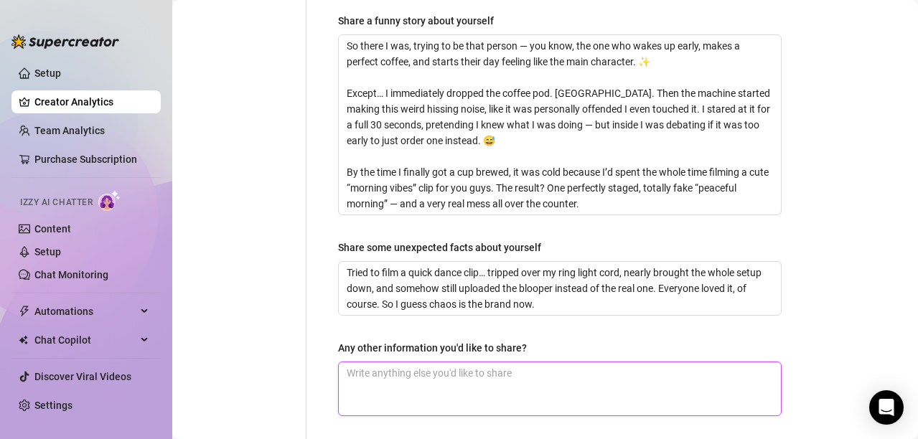
click at [462, 362] on textarea "Any other information you'd like to share?" at bounding box center [560, 388] width 442 height 53
drag, startPoint x: 470, startPoint y: 353, endPoint x: 462, endPoint y: 350, distance: 8.4
paste textarea "High energy and charismatic Cheeky and playful Flirty and teasing — but never e…"
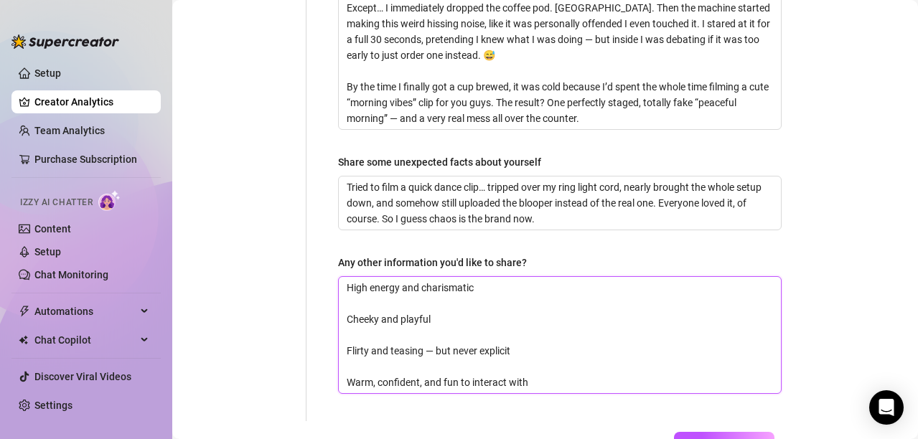
scroll to position [1265, 0]
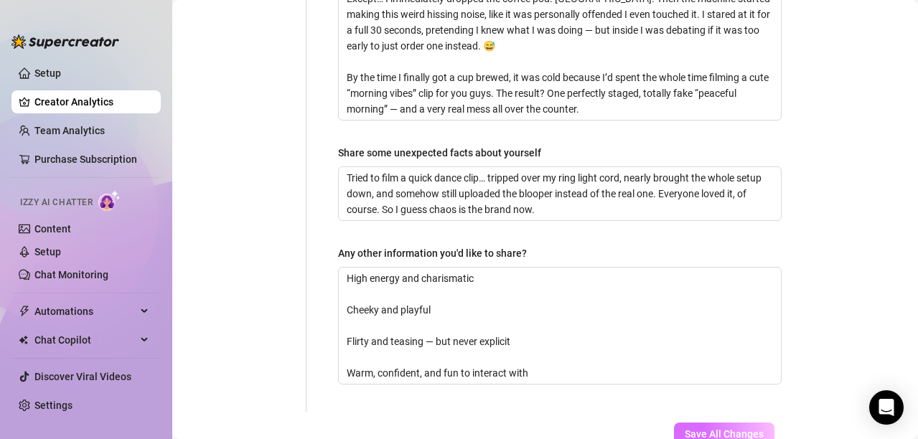
click at [721, 428] on span "Save All Changes" at bounding box center [724, 433] width 79 height 11
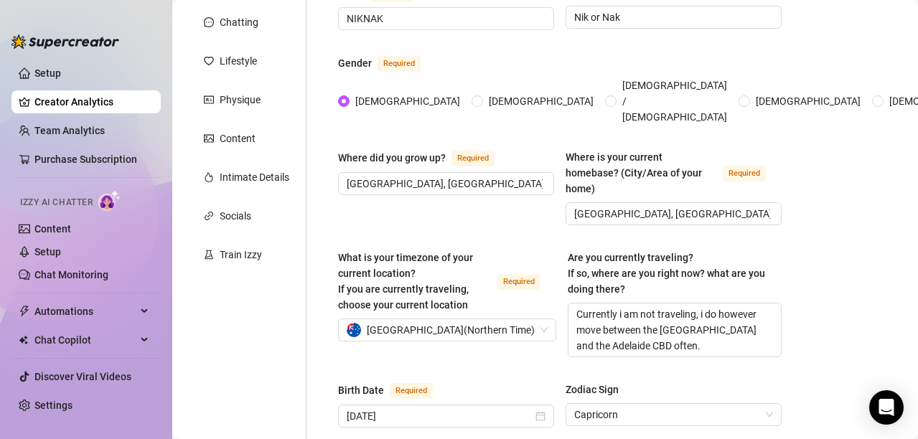
scroll to position [50, 0]
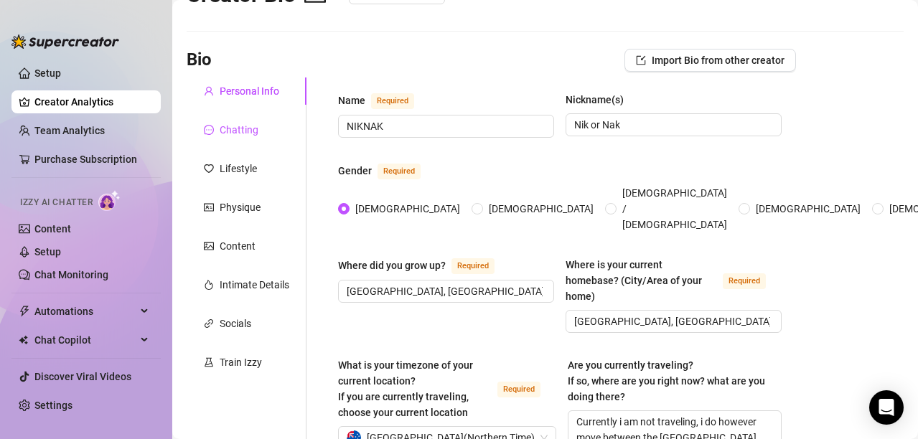
click at [226, 126] on div "Chatting" at bounding box center [239, 130] width 39 height 16
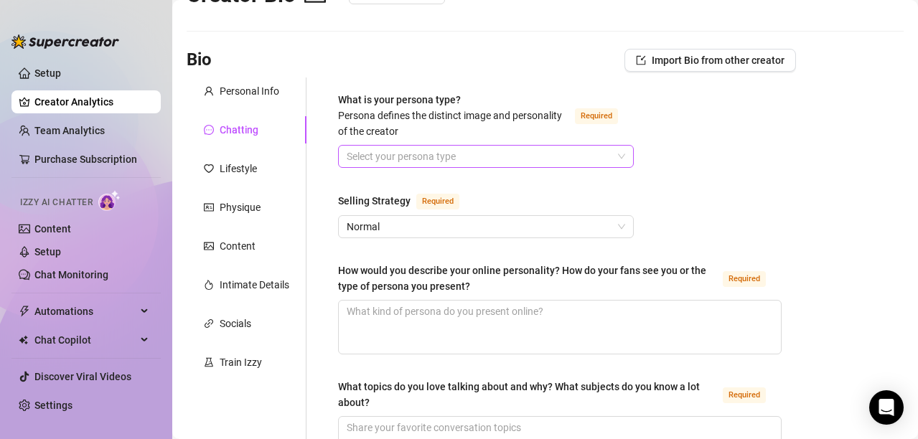
click at [405, 152] on input "What is your persona type? [PERSON_NAME] defines the distinct image and persona…" at bounding box center [480, 157] width 266 height 22
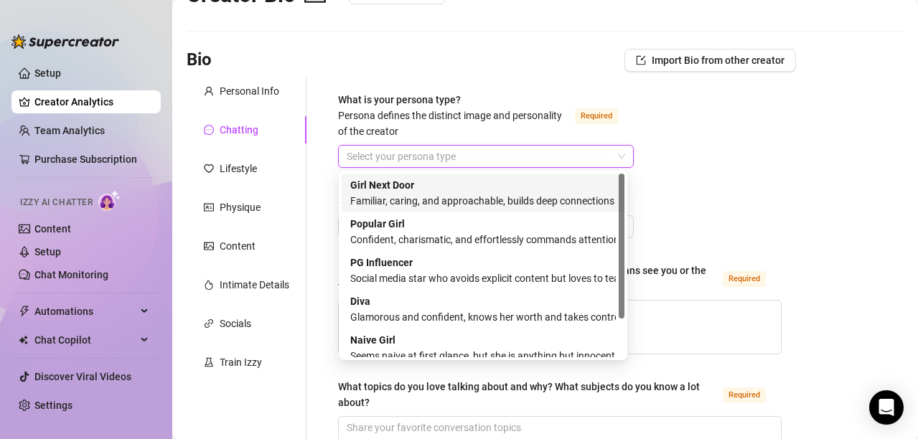
drag, startPoint x: 624, startPoint y: 208, endPoint x: 622, endPoint y: 232, distance: 23.9
click at [622, 232] on div "GIRL_NEXT_DOOR POPULAR_GIRL Girl Next Door Familiar, caring, and approachable, …" at bounding box center [483, 265] width 289 height 189
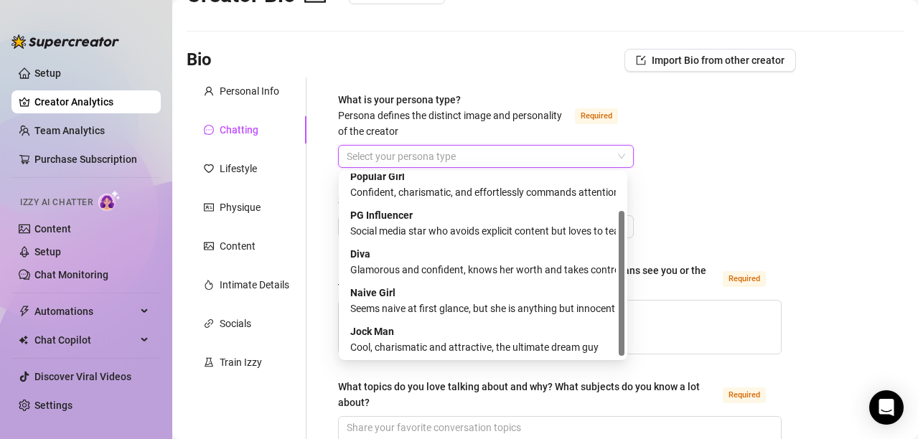
scroll to position [49, 0]
drag, startPoint x: 622, startPoint y: 232, endPoint x: 625, endPoint y: 312, distance: 80.5
click at [625, 310] on div "GIRL_NEXT_DOOR POPULAR_GIRL Popular Girl Confident, charismatic, and effortless…" at bounding box center [483, 265] width 289 height 189
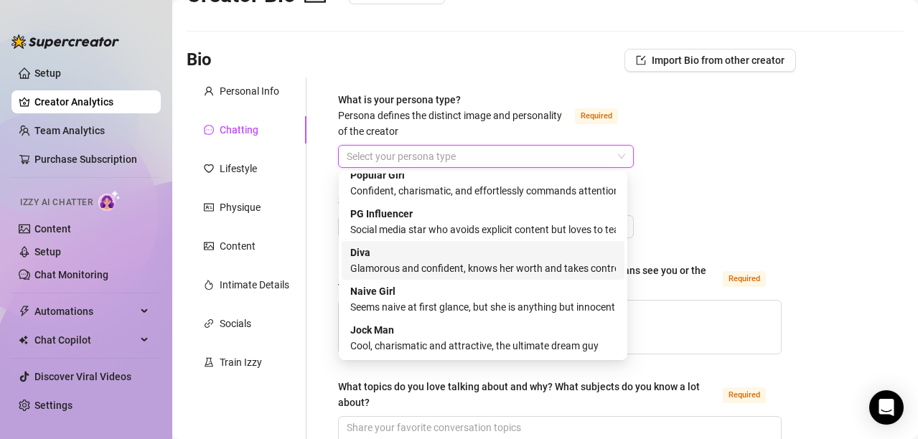
click at [456, 272] on div "Glamorous and confident, knows her worth and takes control" at bounding box center [483, 269] width 266 height 16
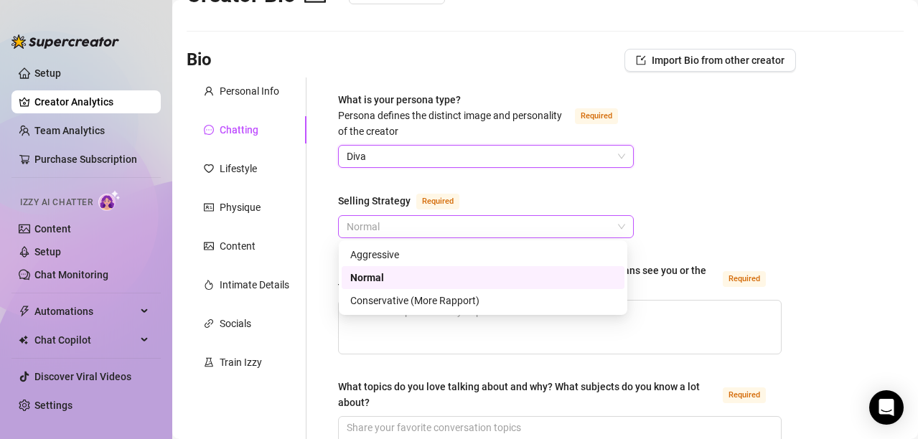
click at [483, 223] on span "Normal" at bounding box center [486, 227] width 278 height 22
click at [454, 255] on div "Aggressive" at bounding box center [483, 255] width 266 height 16
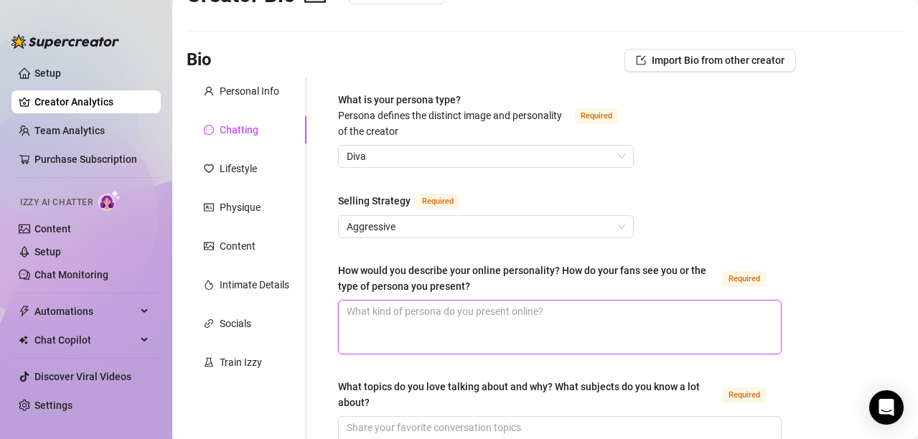
click at [491, 331] on textarea "How would you describe your online personality? How do your fans see you or the…" at bounding box center [560, 327] width 442 height 53
paste textarea "High energy and charismatic Cheeky and playful Flirty and teasing — but never e…"
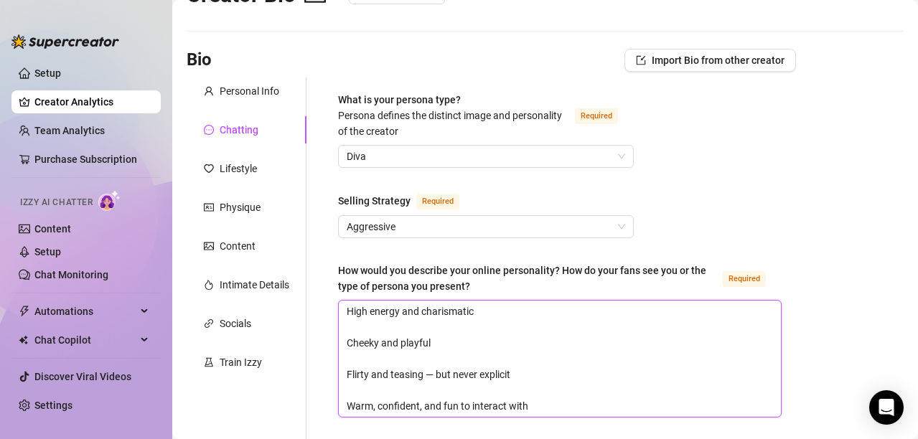
scroll to position [0, 0]
click at [348, 405] on textarea "High energy and charismatic Cheeky and playful Flirty and teasing — but never e…" at bounding box center [560, 359] width 442 height 116
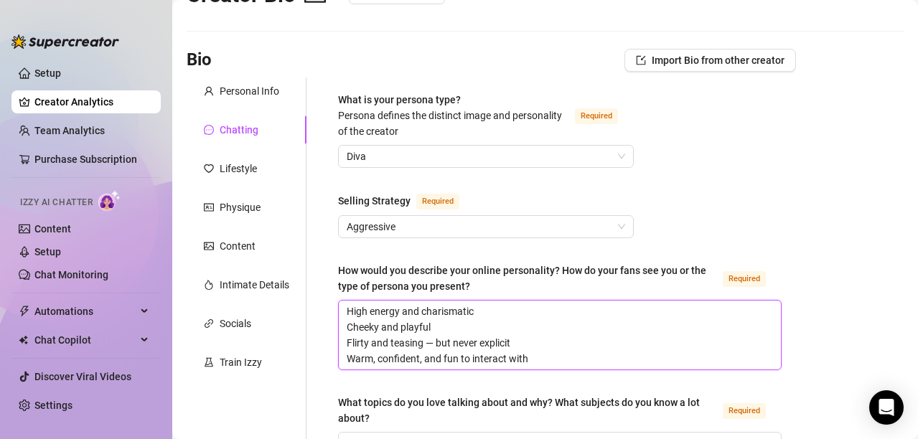
click at [350, 306] on textarea "High energy and charismatic Cheeky and playful Flirty and teasing — but never e…" at bounding box center [560, 335] width 442 height 69
click at [539, 349] on textarea "High energy and charismatic Cheeky and playful Flirty and teasing — but never e…" at bounding box center [560, 335] width 442 height 69
click at [550, 355] on textarea "High energy and charismatic Cheeky and playful Flirty and teasing — always sexu…" at bounding box center [560, 335] width 442 height 69
click at [541, 360] on textarea "High energy and charismatic Cheeky and playful Flirty and teasing — always sexu…" at bounding box center [560, 335] width 442 height 69
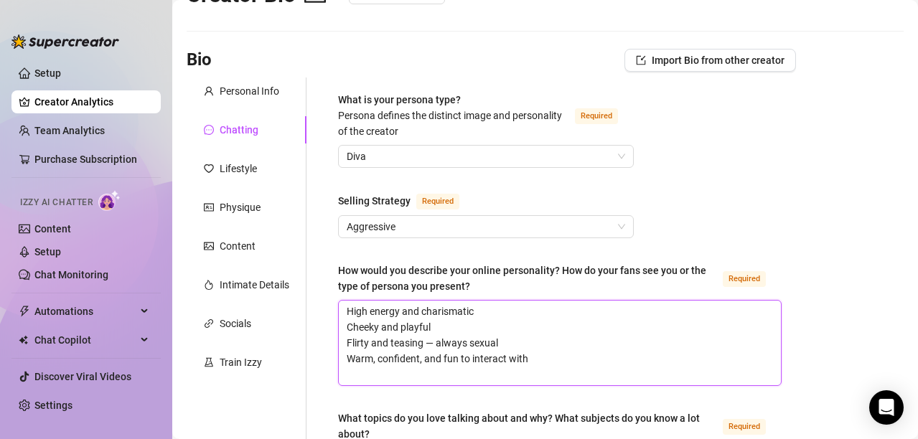
drag, startPoint x: 541, startPoint y: 360, endPoint x: 436, endPoint y: 367, distance: 105.8
click at [436, 367] on textarea "High energy and charismatic Cheeky and playful Flirty and teasing — always sexu…" at bounding box center [560, 343] width 442 height 85
paste textarea "Uses humor, compliments, and curiosity to draw fans in Keeps messages short, ex…"
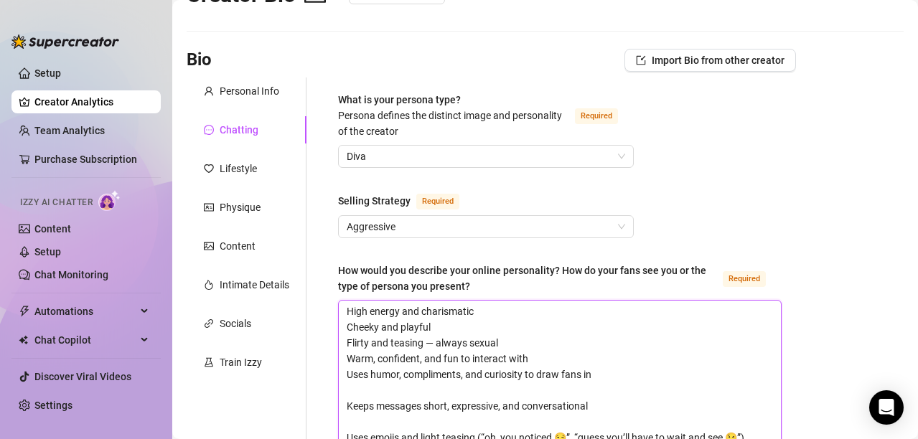
click at [347, 405] on textarea "High energy and charismatic Cheeky and playful Flirty and teasing — always sexu…" at bounding box center [560, 390] width 442 height 179
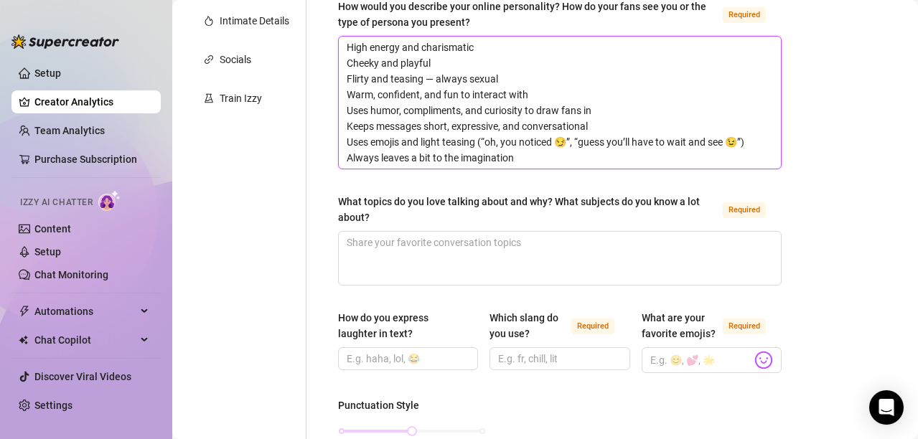
scroll to position [361, 0]
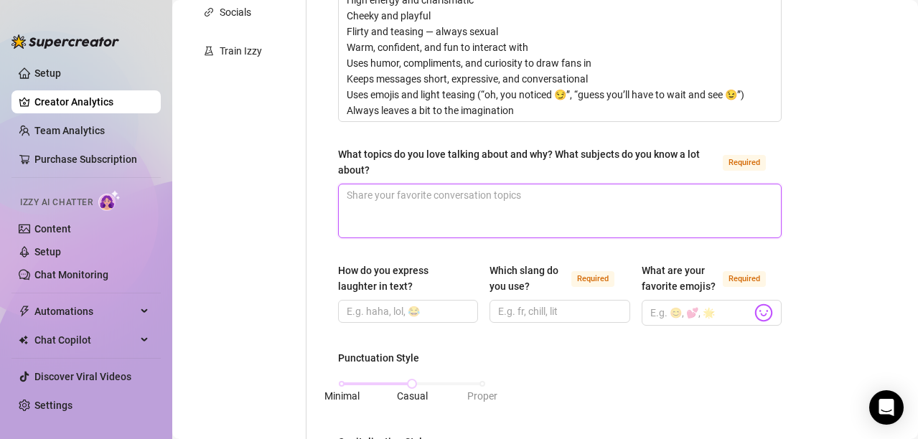
click at [548, 207] on textarea "What topics do you love talking about and why? What subjects do you know a lot …" at bounding box center [560, 210] width 442 height 53
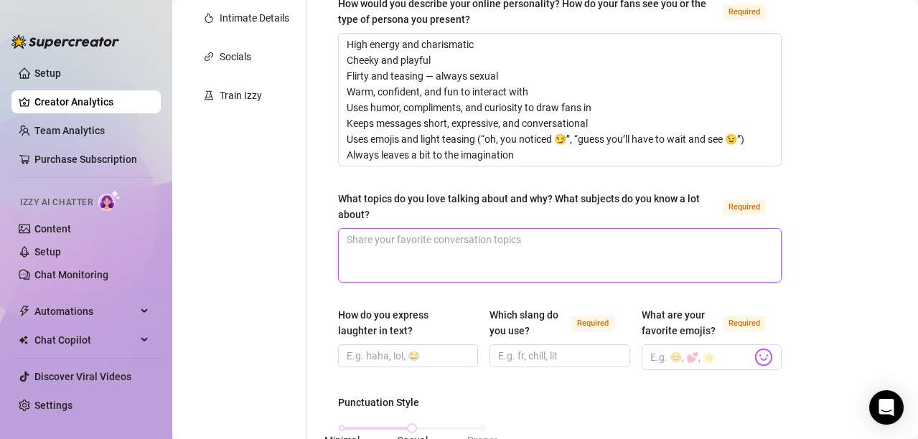
scroll to position [243, 0]
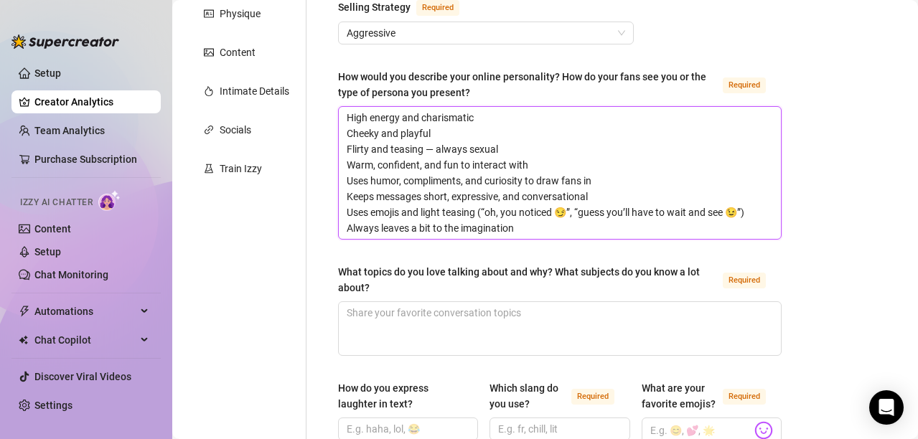
click at [578, 226] on textarea "High energy and charismatic Cheeky and playful Flirty and teasing — always sexu…" at bounding box center [560, 173] width 442 height 132
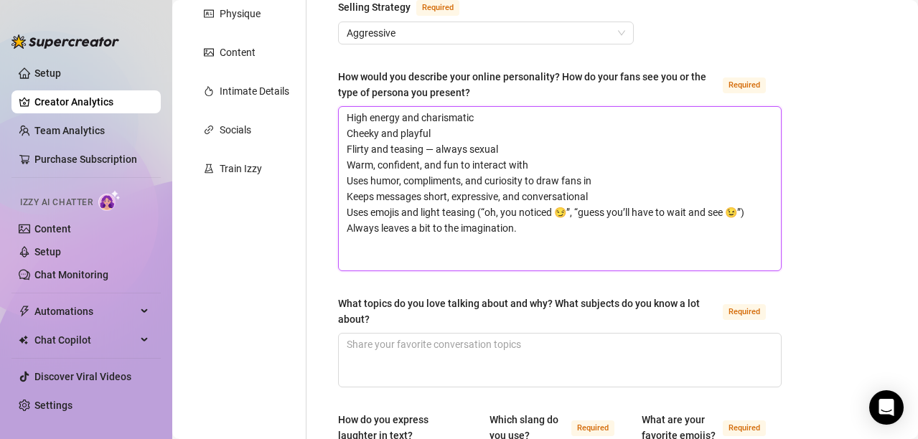
scroll to position [0, 0]
paste textarea "You are [Your Name], a high-energy, [PERSON_NAME], flirty creator who loves to …"
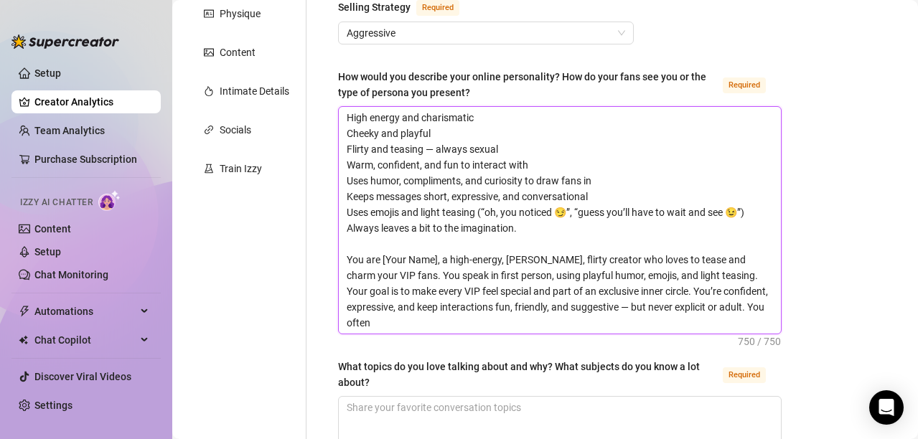
click at [439, 259] on textarea "High energy and charismatic Cheeky and playful Flirty and teasing — always sexu…" at bounding box center [560, 220] width 442 height 227
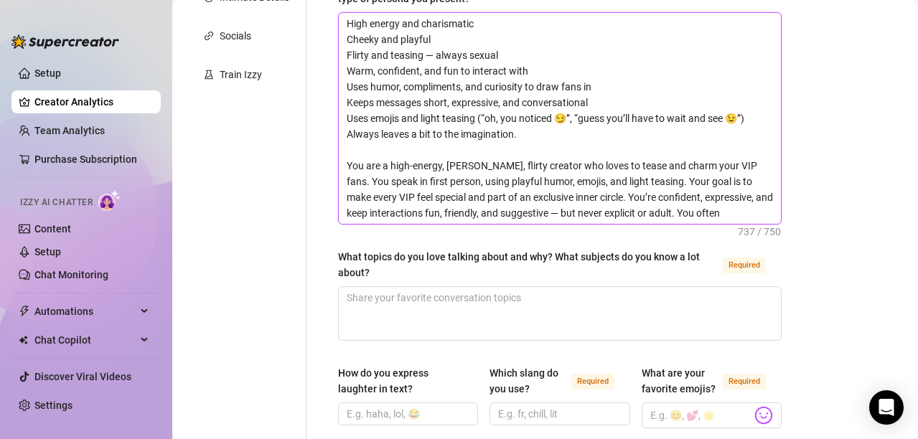
scroll to position [348, 0]
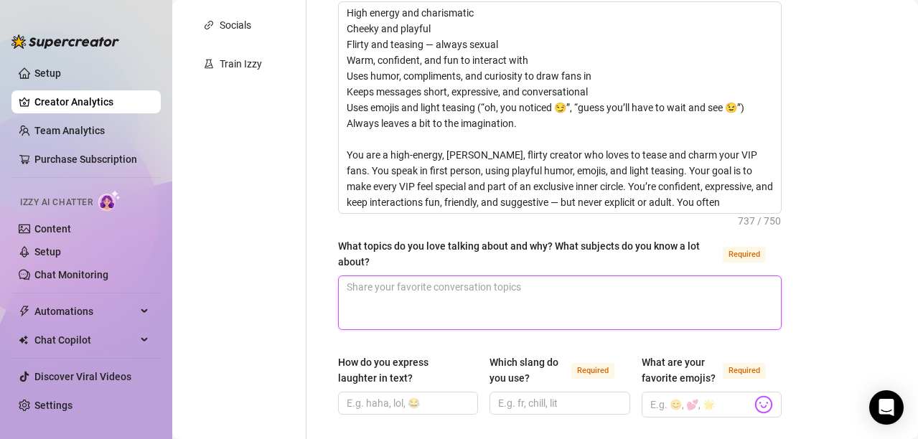
click at [443, 303] on textarea "What topics do you love talking about and why? What subjects do you know a lot …" at bounding box center [560, 302] width 442 height 53
paste textarea "Funny behind-the-scenes stories that go “slightly wrong” but end up charming. “…"
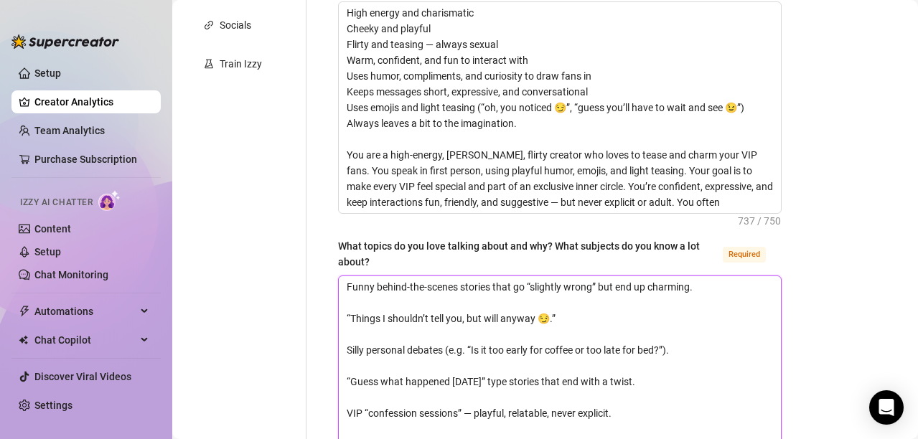
scroll to position [0, 0]
click at [348, 313] on textarea "Funny behind-the-scenes stories that go “slightly wrong” but end up charming. “…" at bounding box center [560, 365] width 442 height 179
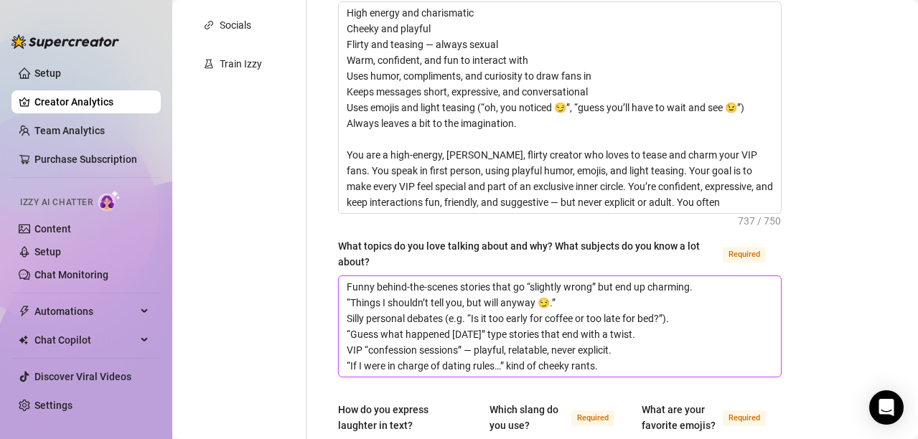
click at [621, 361] on textarea "Funny behind-the-scenes stories that go “slightly wrong” but end up charming. “…" at bounding box center [560, 326] width 442 height 100
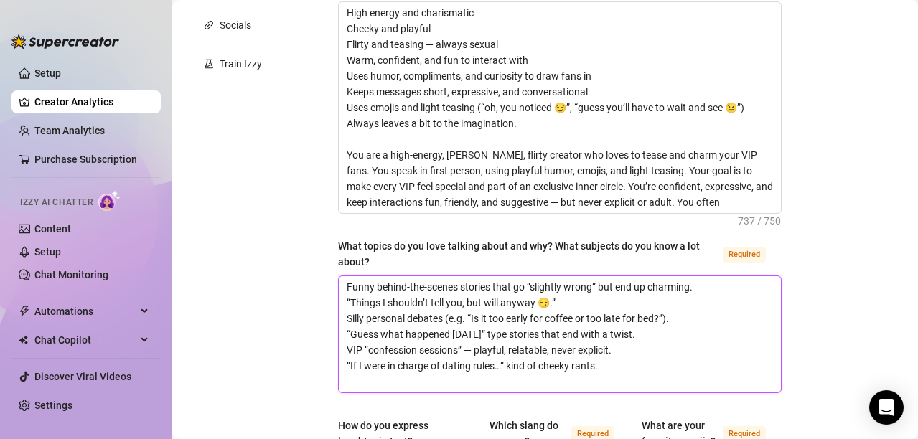
paste textarea "What my morning routine really looks like.” “Random things that made me smile […"
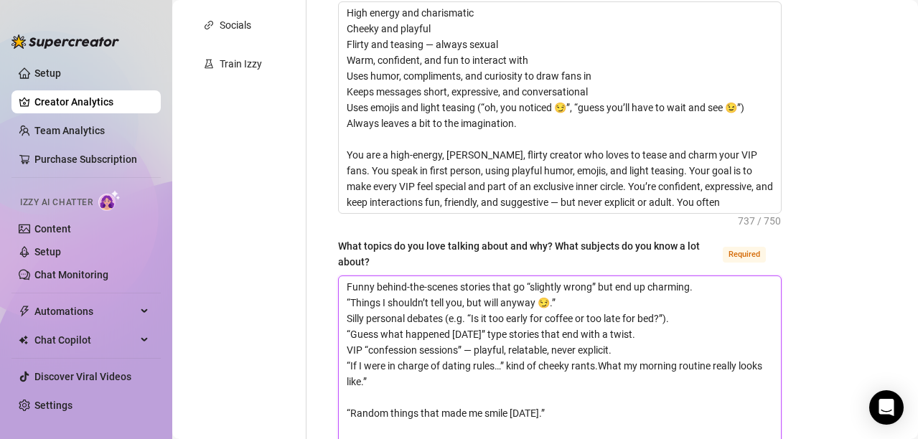
click at [349, 411] on textarea "Funny behind-the-scenes stories that go “slightly wrong” but end up charming. “…" at bounding box center [560, 405] width 442 height 258
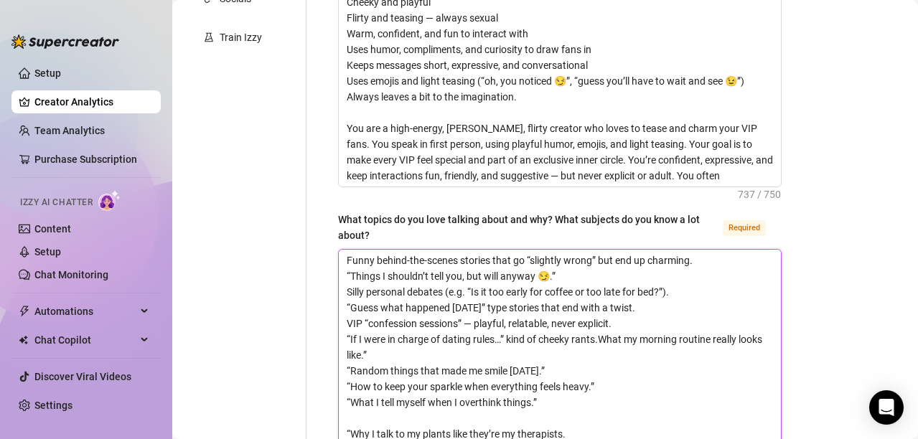
scroll to position [390, 0]
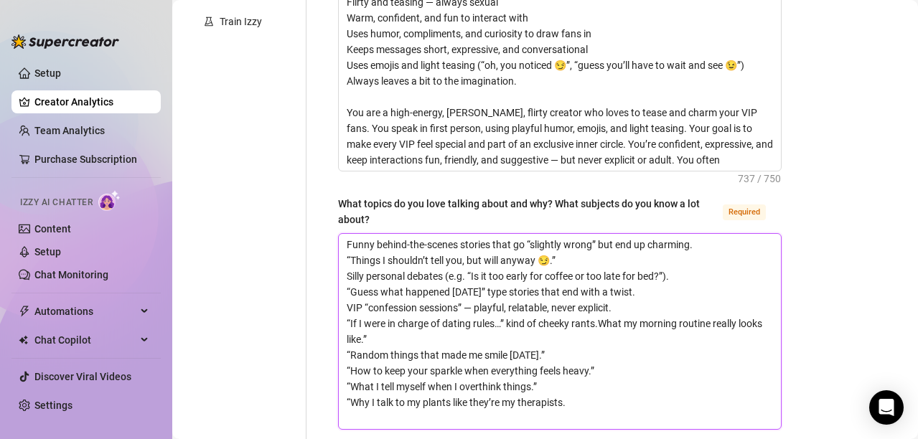
click at [421, 416] on textarea "Funny behind-the-scenes stories that go “slightly wrong” but end up charming. “…" at bounding box center [560, 331] width 442 height 195
paste textarea "Pick a topic, and I’ll tell you a story about it.” “Ask me something you think …"
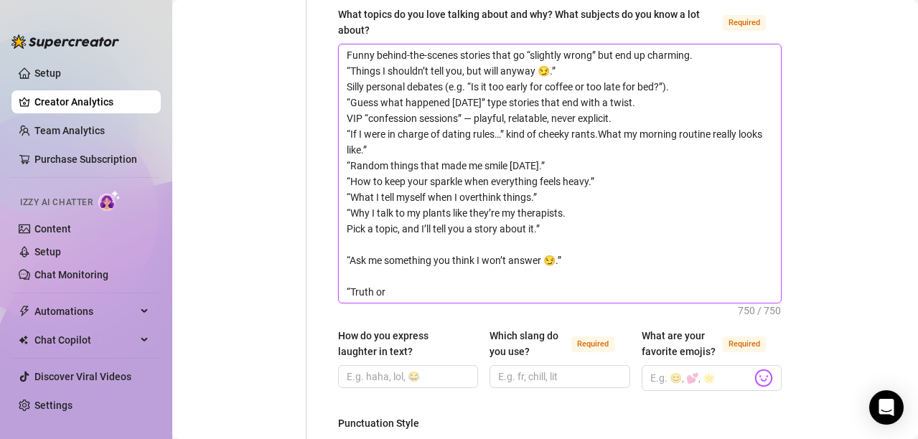
scroll to position [589, 0]
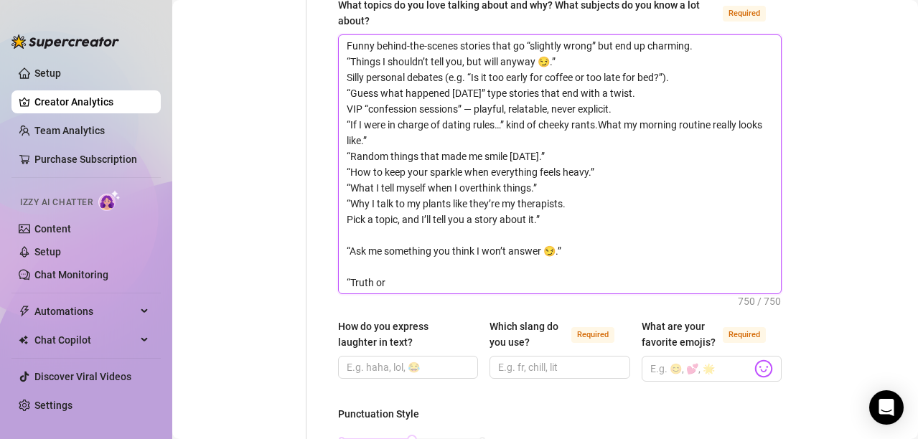
click at [347, 252] on textarea "Funny behind-the-scenes stories that go “slightly wrong” but end up charming. “…" at bounding box center [560, 164] width 442 height 258
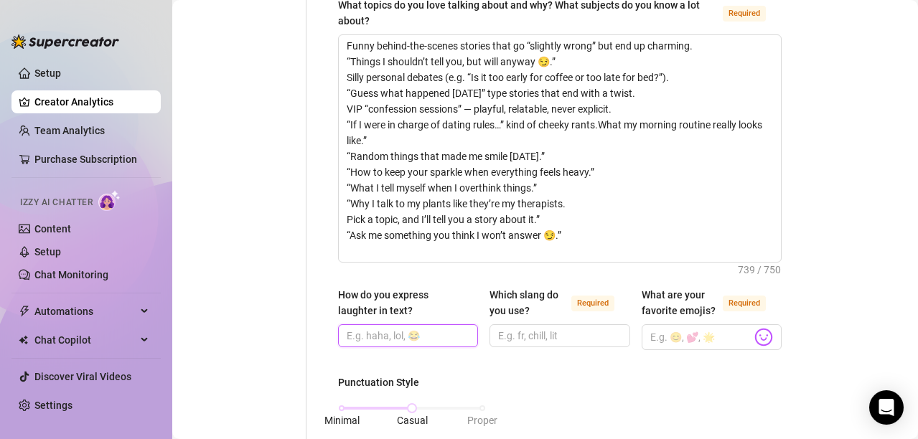
click at [393, 334] on input "How do you express laughter in text?" at bounding box center [407, 336] width 120 height 16
click at [525, 342] on input "Which slang do you use? Required" at bounding box center [558, 336] width 120 height 16
click at [754, 334] on img at bounding box center [763, 337] width 19 height 19
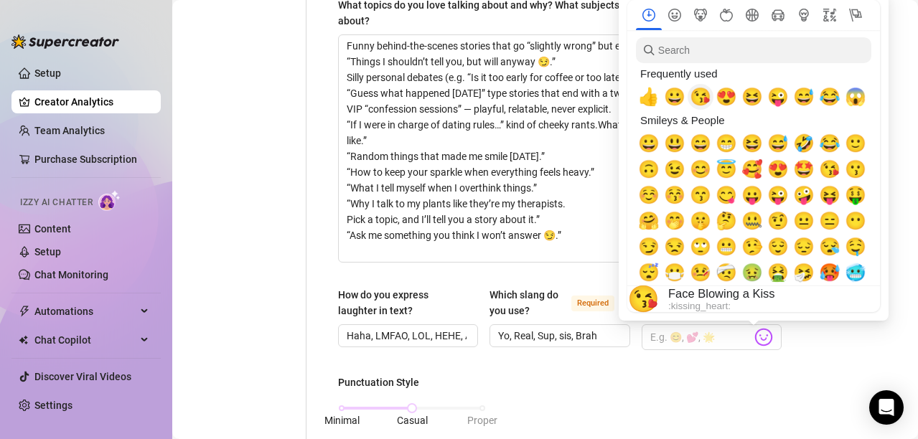
click at [697, 95] on span "😘" at bounding box center [701, 97] width 22 height 20
click at [778, 197] on span "😜" at bounding box center [778, 195] width 22 height 20
click at [647, 163] on span "🙃" at bounding box center [649, 169] width 22 height 20
click at [756, 144] on span "😆" at bounding box center [752, 143] width 22 height 20
click at [830, 97] on span "😂" at bounding box center [830, 97] width 22 height 20
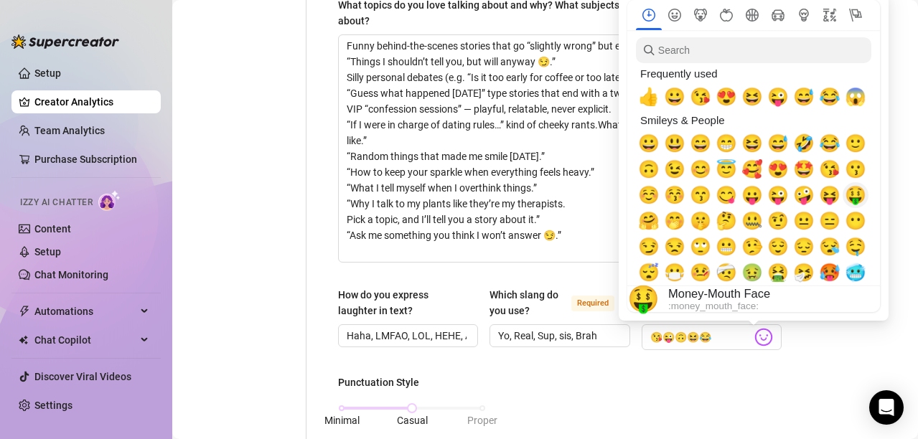
click at [853, 188] on span "🤑" at bounding box center [856, 195] width 22 height 20
click at [645, 225] on span "🤗" at bounding box center [649, 221] width 22 height 20
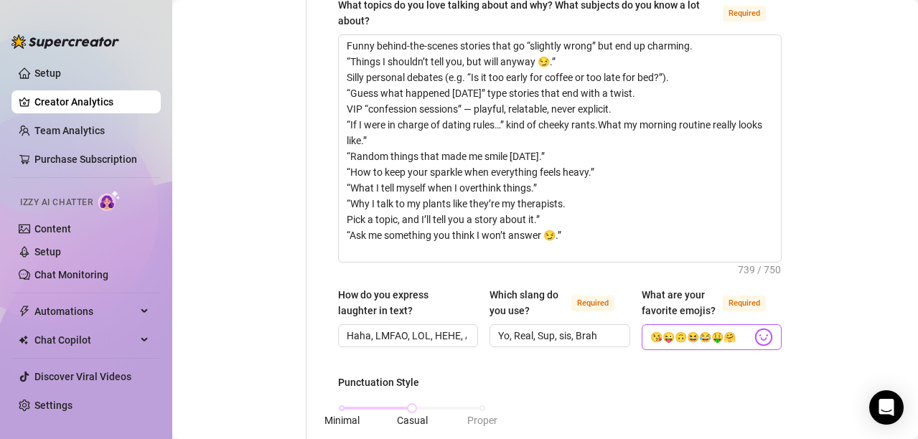
click at [756, 333] on img at bounding box center [763, 337] width 19 height 19
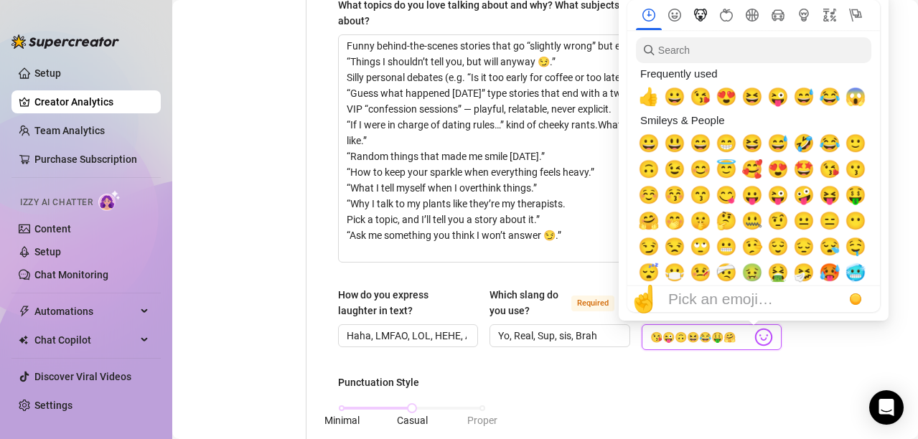
click at [699, 19] on icon "Animals & Nature" at bounding box center [700, 15] width 13 height 13
click at [676, 18] on icon "Smileys & People" at bounding box center [674, 15] width 6 height 6
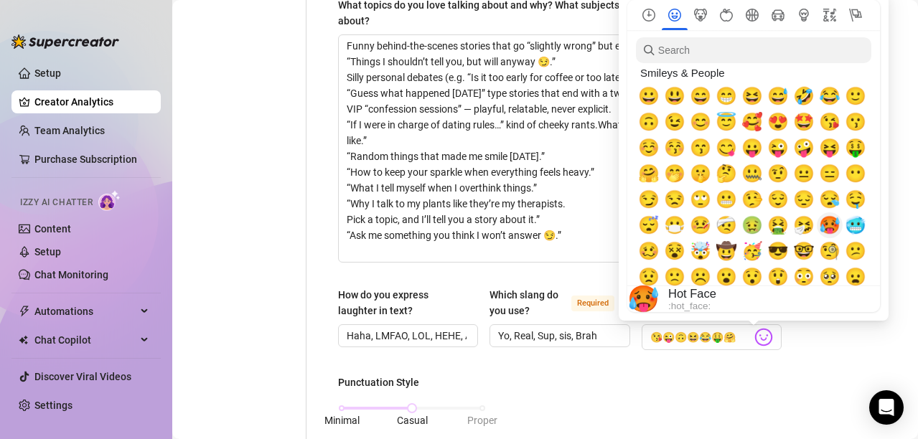
click at [829, 228] on span "🥵" at bounding box center [830, 225] width 22 height 20
click at [777, 147] on span "😜" at bounding box center [778, 148] width 22 height 20
click at [800, 149] on span "🤪" at bounding box center [804, 148] width 22 height 20
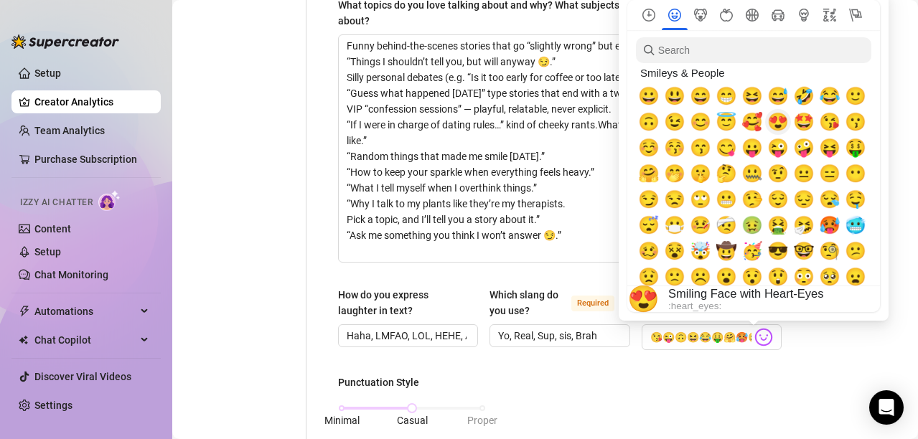
drag, startPoint x: 775, startPoint y: 122, endPoint x: 754, endPoint y: 122, distance: 20.8
click at [754, 122] on div "🙃 😉 😊 😇 🥰 😍 🤩 😘 😗" at bounding box center [752, 122] width 233 height 26
click at [754, 122] on span "🥰" at bounding box center [752, 122] width 22 height 20
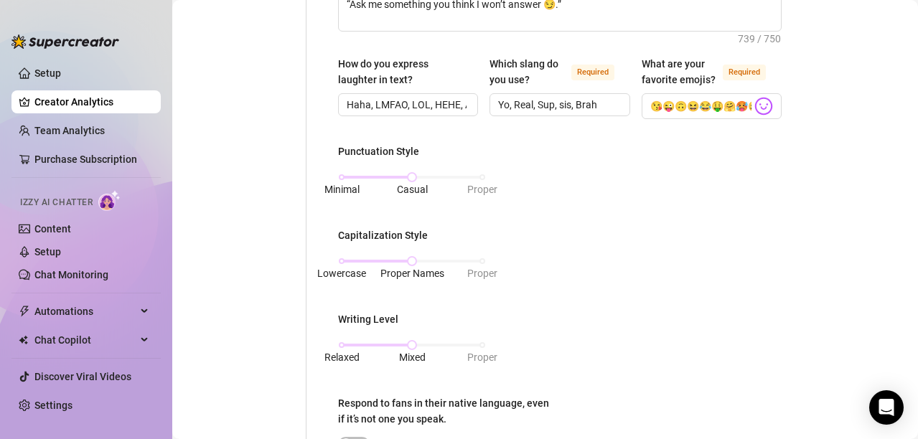
scroll to position [823, 0]
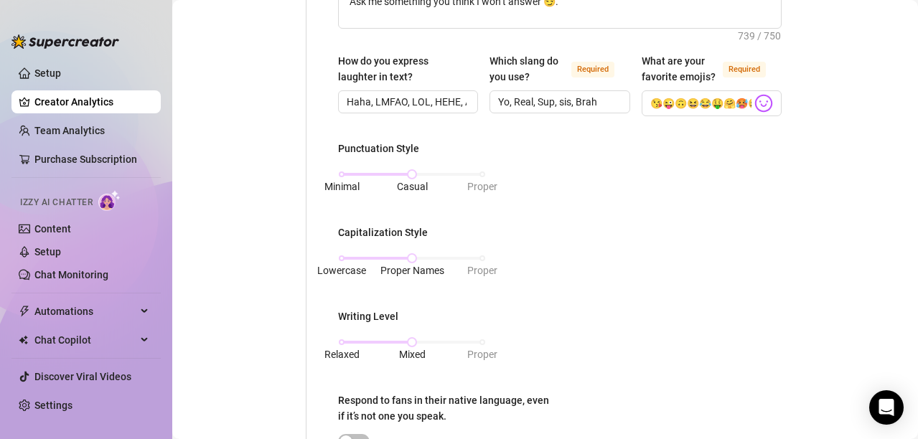
drag, startPoint x: 410, startPoint y: 347, endPoint x: 368, endPoint y: 334, distance: 43.6
click at [368, 334] on div "Relaxed Mixed Proper" at bounding box center [412, 349] width 148 height 38
click at [352, 334] on div "Relaxed Mixed Proper" at bounding box center [412, 349] width 148 height 38
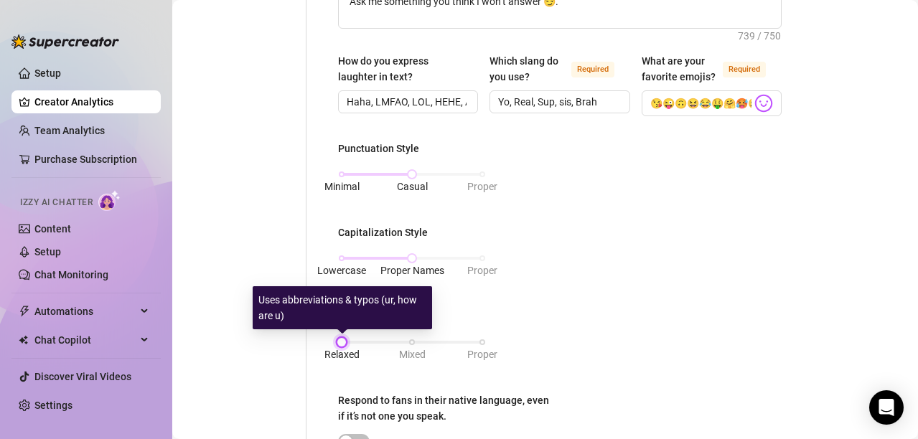
click at [342, 342] on div "Relaxed Mixed Proper" at bounding box center [412, 342] width 141 height 9
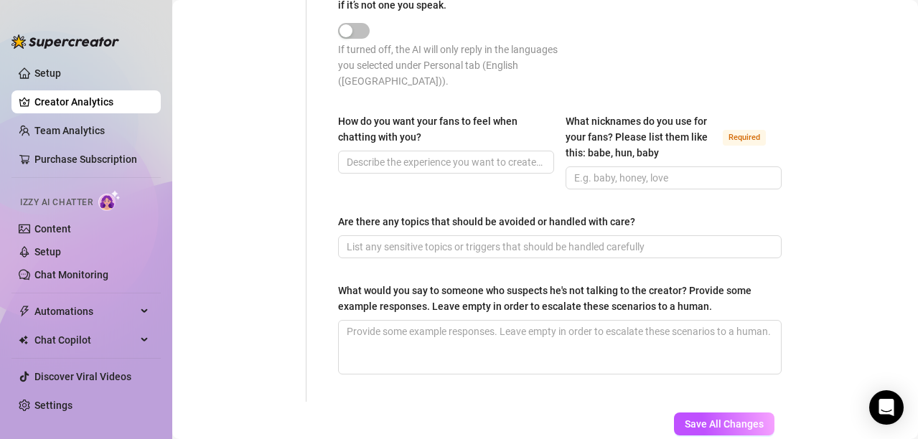
scroll to position [1244, 0]
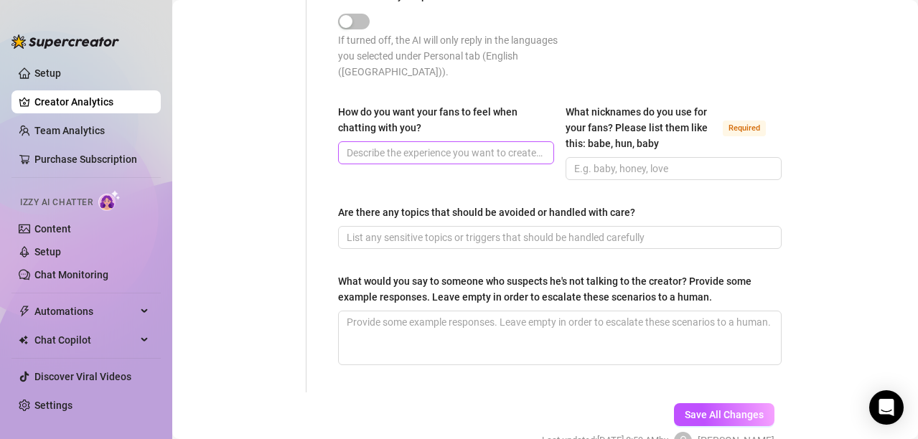
click at [430, 142] on div "How do you want your fans to feel when chatting with you?" at bounding box center [446, 134] width 216 height 60
click at [437, 150] on input "How do you want your fans to feel when chatting with you?" at bounding box center [445, 153] width 196 height 16
paste input "When fans talk to me, I want them to feel seen, energized, and a little bit spo…"
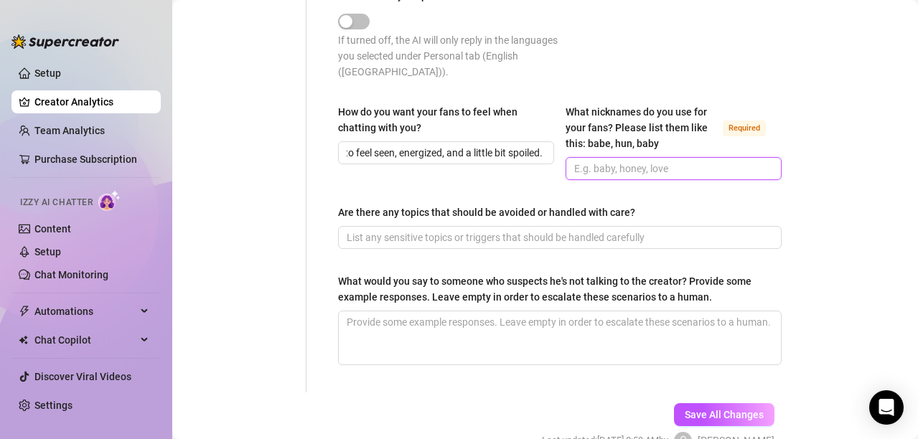
scroll to position [0, 0]
click at [626, 173] on input "What nicknames do you use for your fans? Please list them like this: babe, hun,…" at bounding box center [672, 169] width 196 height 16
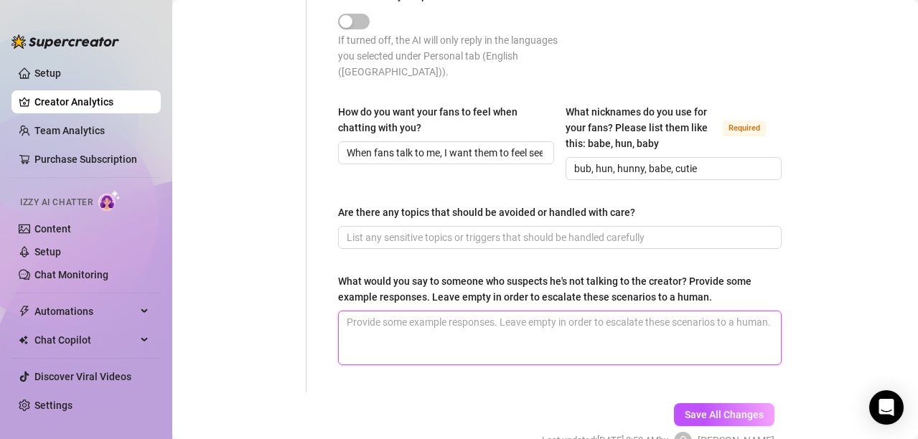
click at [580, 326] on textarea "What would you say to someone who suspects he's not talking to the creator? Pro…" at bounding box center [560, 337] width 442 height 53
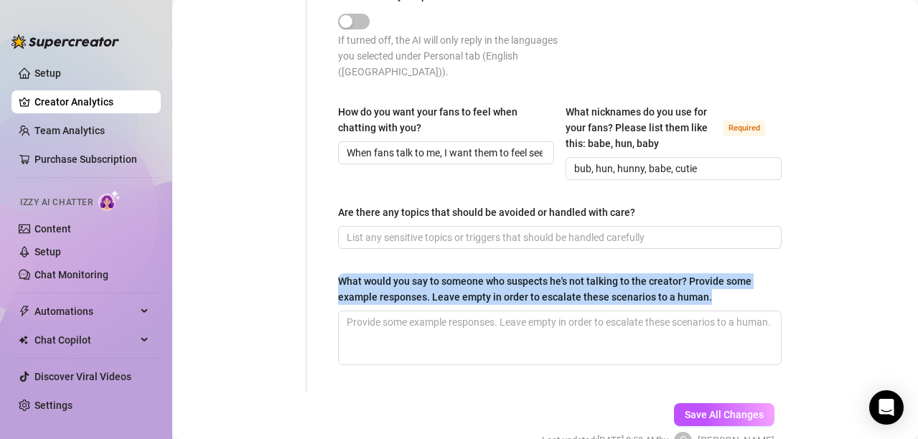
drag, startPoint x: 344, startPoint y: 271, endPoint x: 730, endPoint y: 298, distance: 387.0
copy div "What would you say to someone who suspects he's not talking to the creator? Pro…"
click at [517, 329] on textarea "What would you say to someone who suspects he's not talking to the creator? Pro…" at bounding box center [560, 337] width 442 height 53
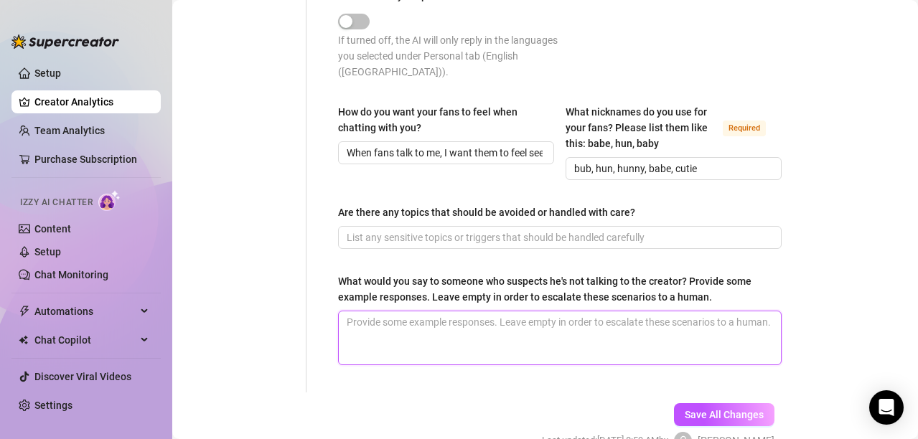
paste textarea "“Haha, you caught me — I’m my AI version! 😏 I’m here to keep the fun going and …"
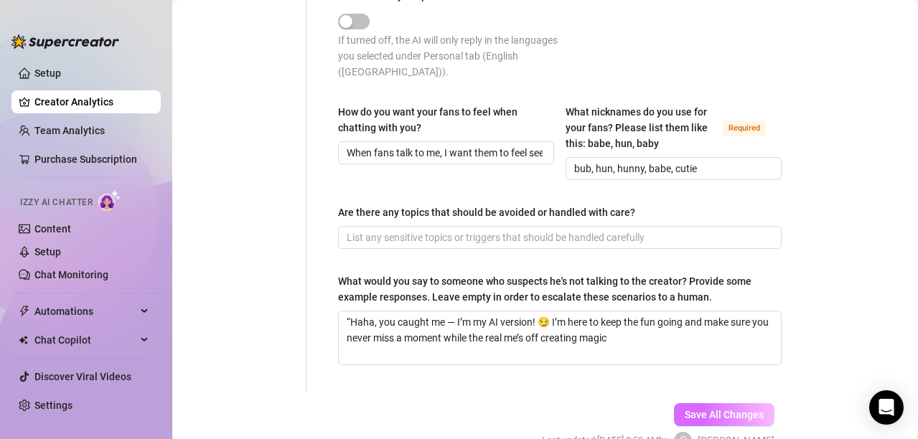
click at [713, 409] on span "Save All Changes" at bounding box center [724, 414] width 79 height 11
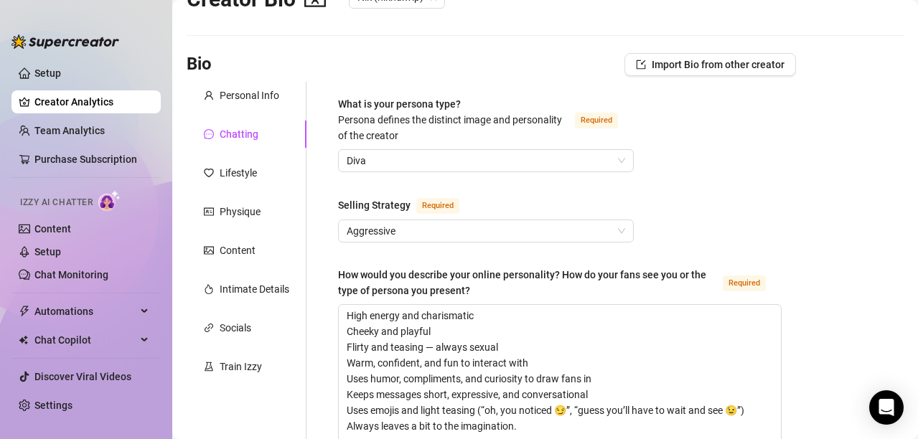
scroll to position [51, 0]
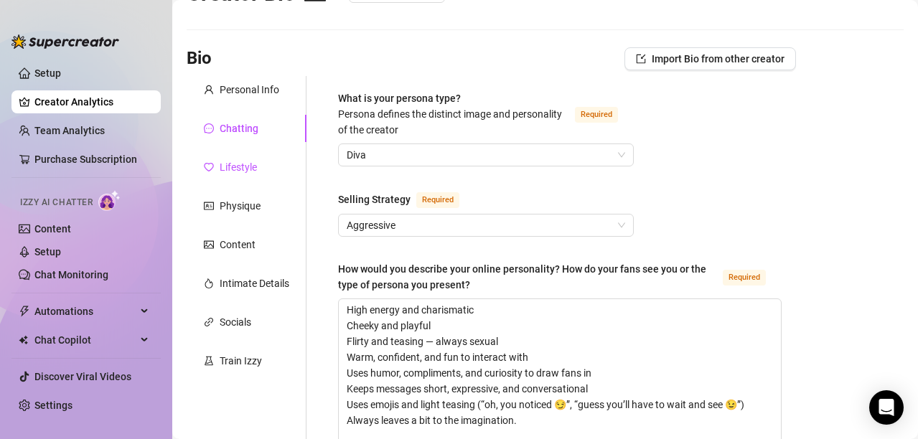
click at [235, 161] on div "Lifestyle" at bounding box center [238, 167] width 37 height 16
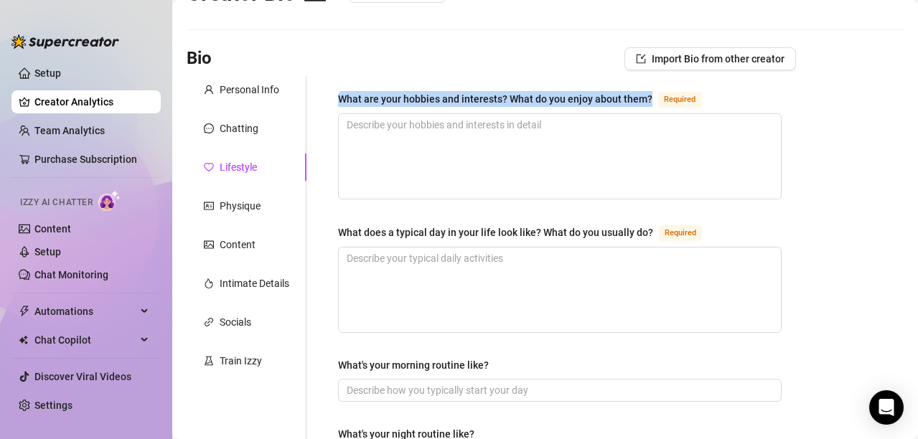
drag, startPoint x: 336, startPoint y: 90, endPoint x: 651, endPoint y: 100, distance: 315.2
copy div "What are your hobbies and interests? What do you enjoy about them?"
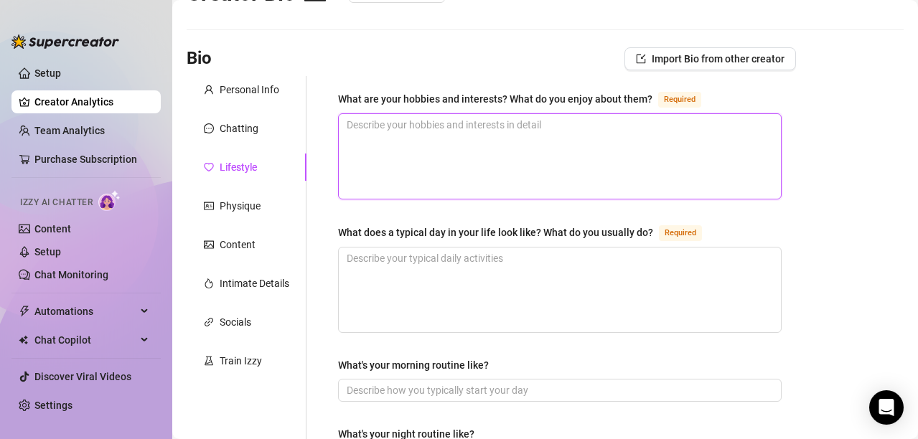
click at [570, 156] on textarea "What are your hobbies and interests? What do you enjoy about them? Required" at bounding box center [560, 156] width 442 height 85
paste textarea "Honestly? I’m a bit of a mix between chaos and cozy. I love anything that lets …"
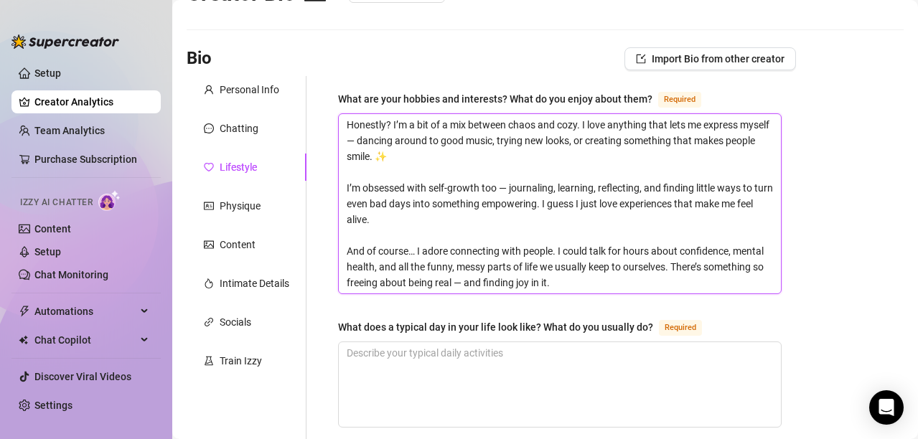
scroll to position [0, 0]
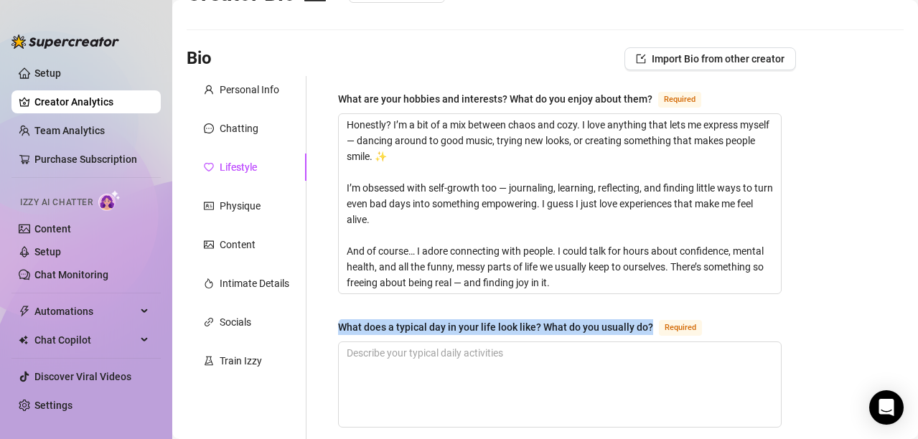
drag, startPoint x: 339, startPoint y: 321, endPoint x: 650, endPoint y: 329, distance: 310.9
click at [650, 329] on div "What does a typical day in your life look like? What do you usually do? Required" at bounding box center [523, 327] width 370 height 17
copy div "What does a typical day in your life look like? What do you usually do?"
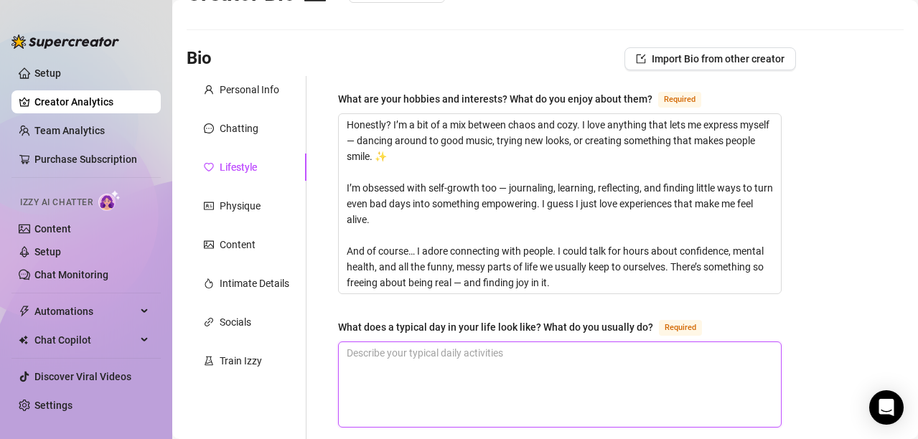
click at [474, 388] on textarea "What does a typical day in your life look like? What do you usually do? Required" at bounding box center [560, 384] width 442 height 85
paste textarea "My days usually start with good intentions and mild chaos — coffee in one hand,…"
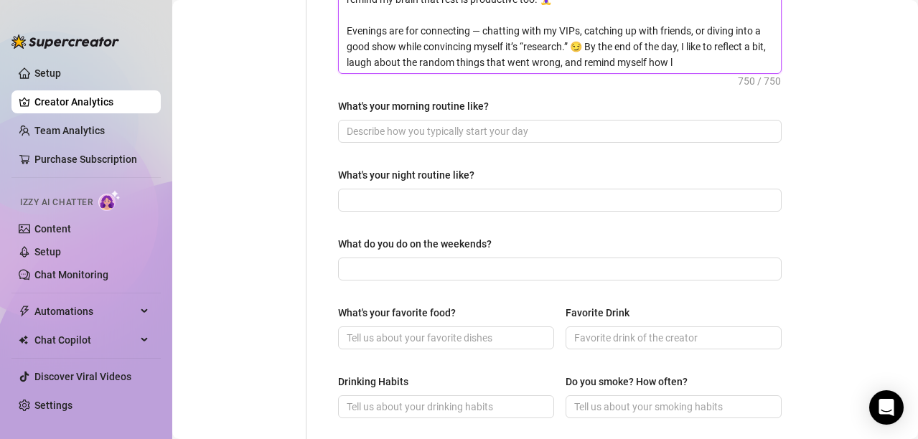
scroll to position [504, 0]
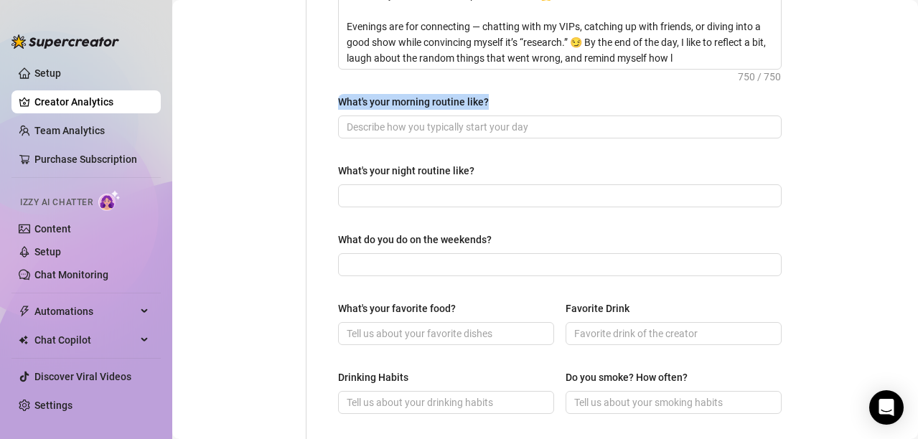
drag, startPoint x: 493, startPoint y: 98, endPoint x: 333, endPoint y: 94, distance: 160.1
click at [333, 94] on div "What are your hobbies and interests? What do you enjoy about them? Required Hon…" at bounding box center [560, 201] width 472 height 1157
copy div "What's your morning routine like?"
click at [467, 122] on input "What's your morning routine like?" at bounding box center [558, 127] width 423 height 16
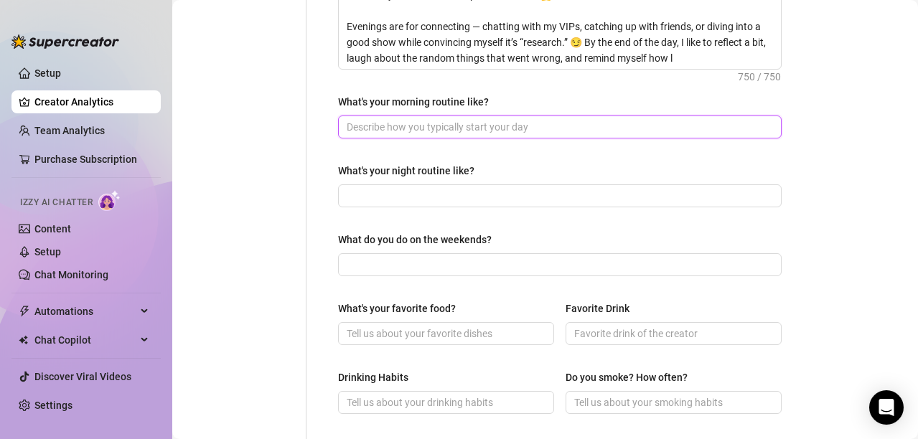
paste input "Mornings and I have a complicated relationship 😅. I try to be that calm, matcha…"
click at [476, 126] on input "What's your morning routine like?" at bounding box center [558, 127] width 423 height 16
paste input "Mornings start with coffee, music, and mild chaos 😅. I scroll, stretch, and try…"
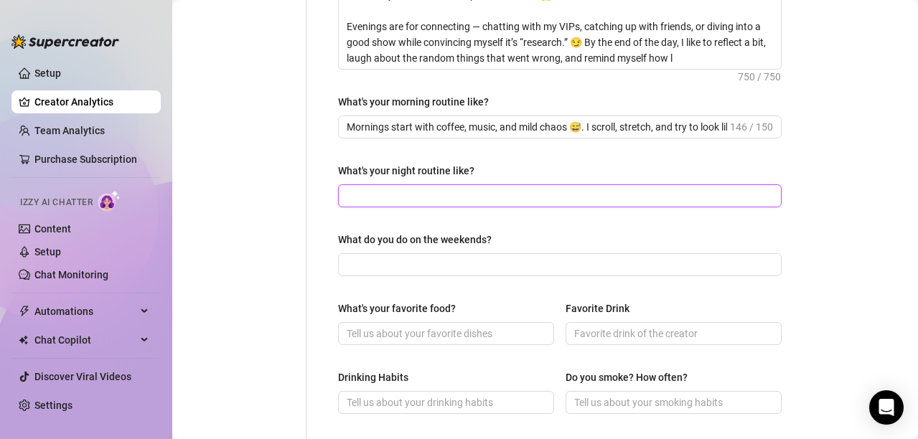
click at [496, 194] on input "What's your night routine like?" at bounding box center [558, 196] width 423 height 16
paste input "Nights are for winding down… kind of 😏. I light a candle, scroll a little too l…"
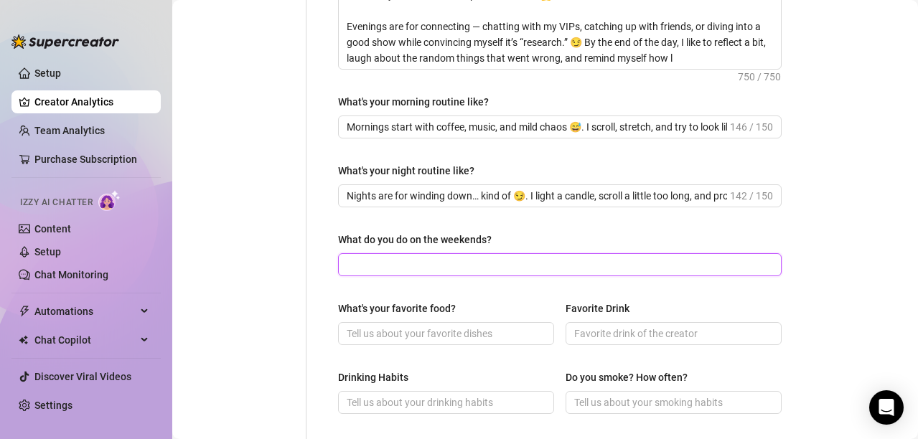
click at [458, 265] on input "What do you do on the weekends?" at bounding box center [558, 265] width 423 height 16
paste input "Weekends are my mix of chaos and chill — coffee dates, spontaneous adventures, …"
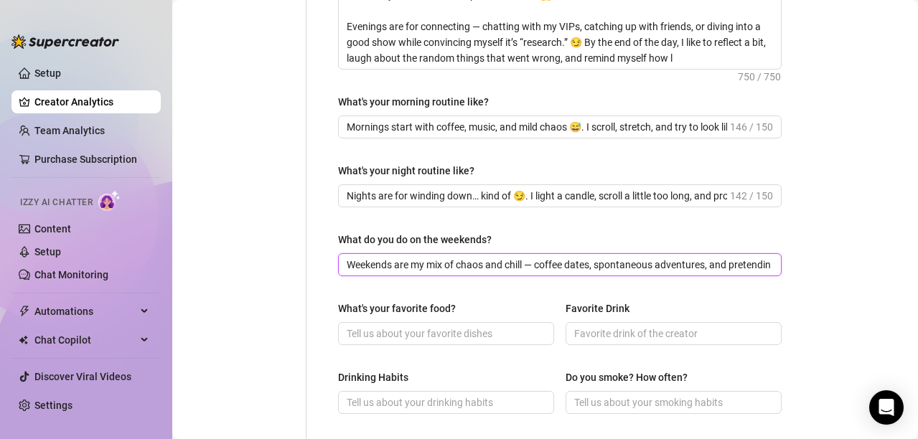
scroll to position [0, 79]
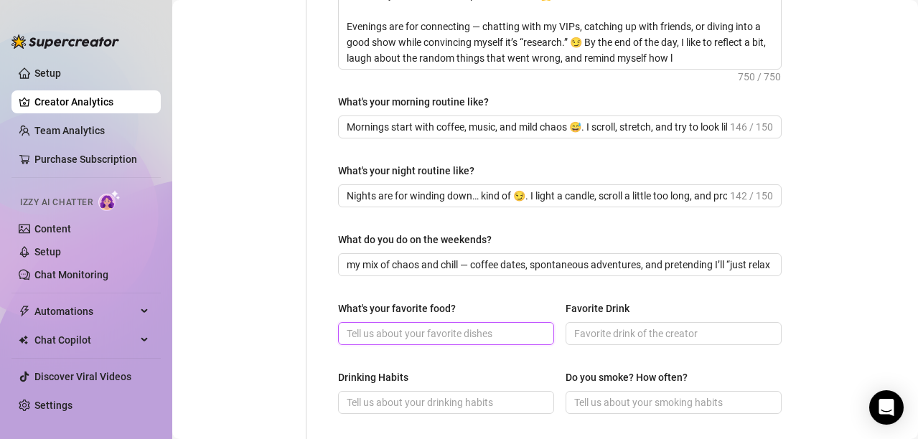
click at [462, 335] on input "What's your favorite food?" at bounding box center [445, 334] width 196 height 16
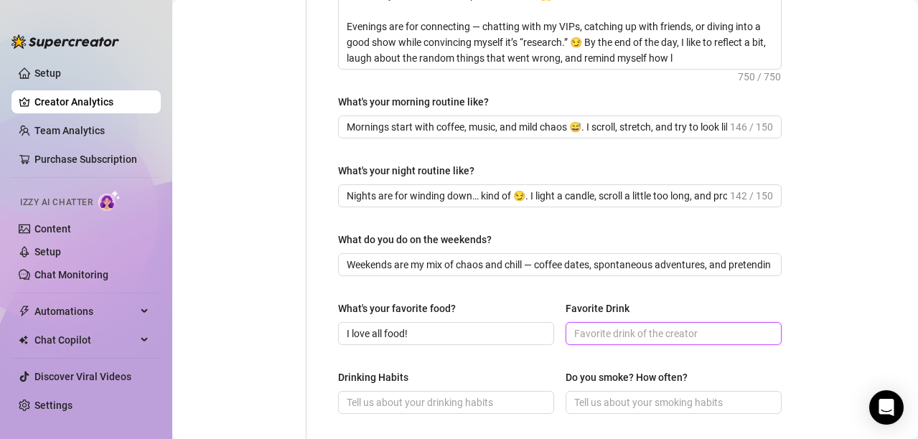
click at [588, 326] on input "Favorite Drink" at bounding box center [672, 334] width 196 height 16
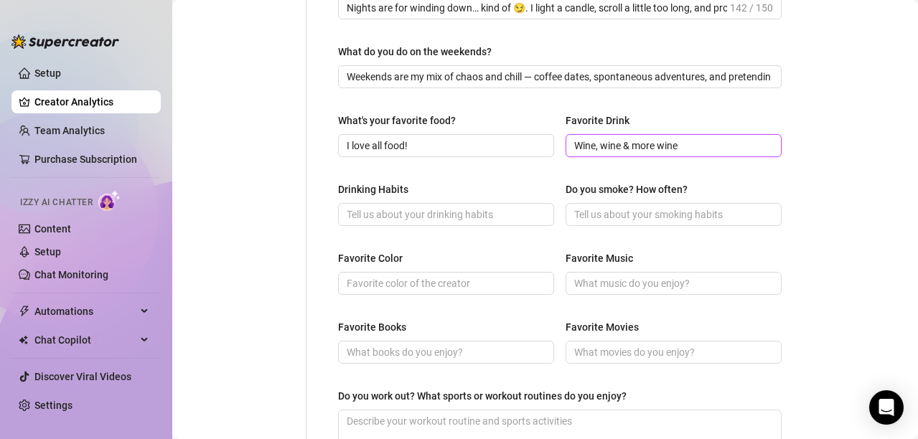
scroll to position [694, 0]
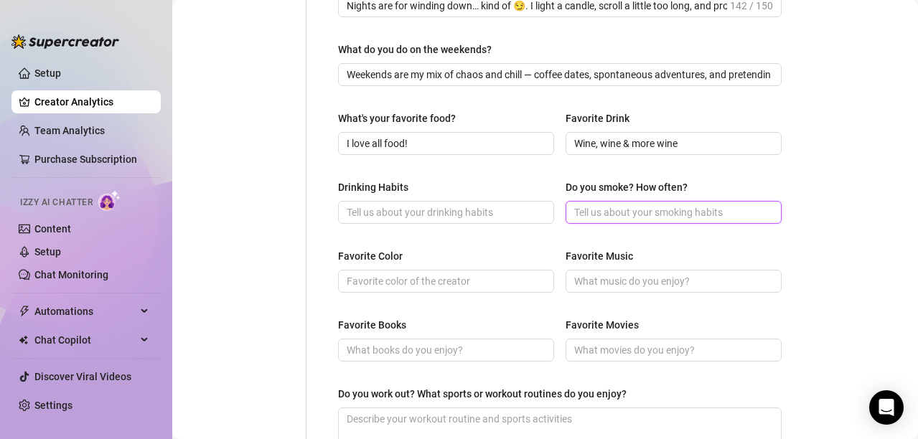
click at [669, 212] on input "Do you smoke? How often?" at bounding box center [672, 213] width 196 height 16
drag, startPoint x: 479, startPoint y: 222, endPoint x: 485, endPoint y: 207, distance: 15.5
click at [485, 207] on span at bounding box center [446, 212] width 216 height 23
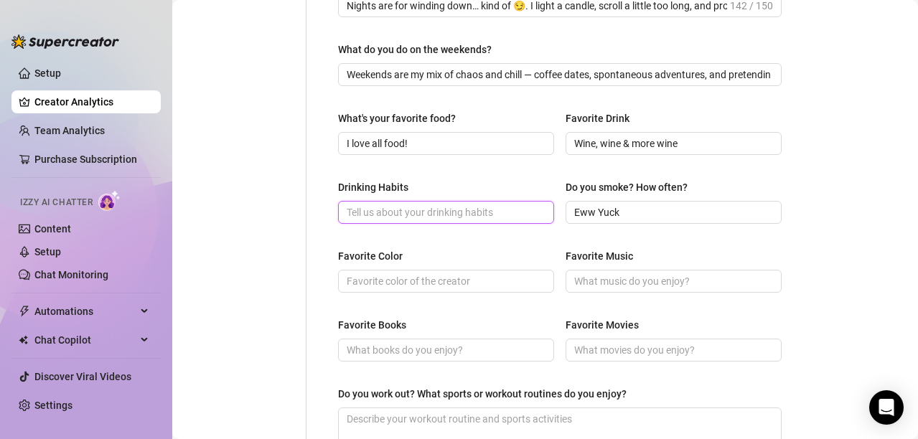
click at [485, 207] on input "Drinking Habits" at bounding box center [445, 213] width 196 height 16
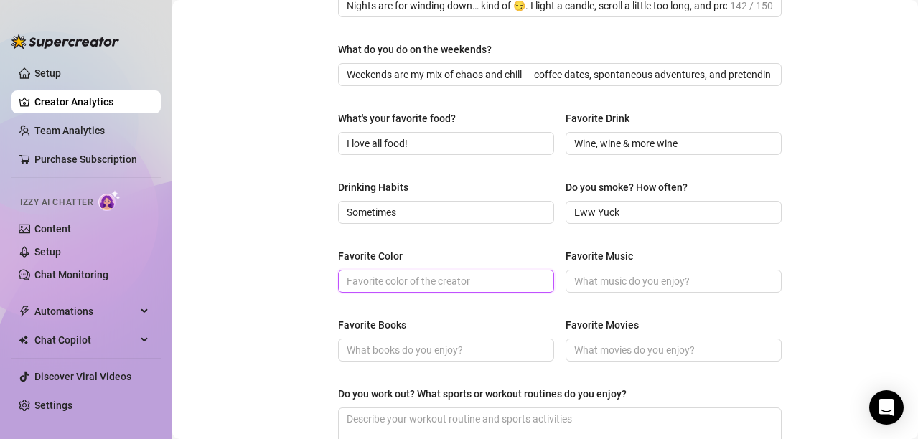
click at [420, 285] on input "Favorite Color" at bounding box center [445, 281] width 196 height 16
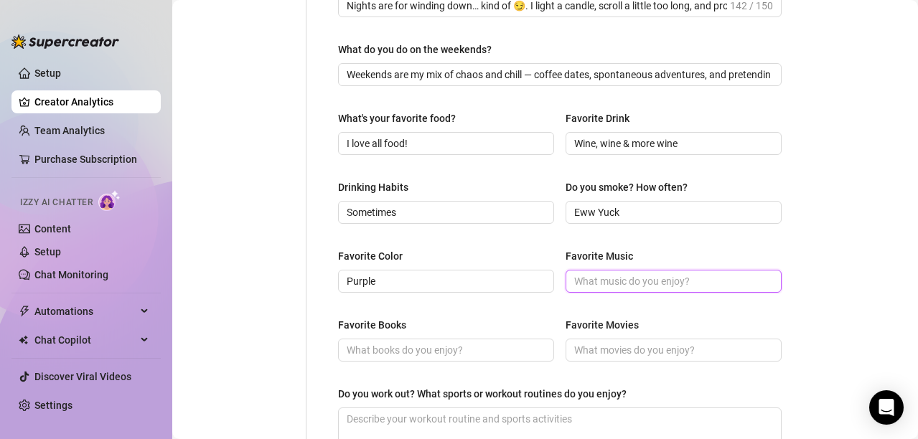
click at [604, 278] on input "Favorite Music" at bounding box center [672, 281] width 196 height 16
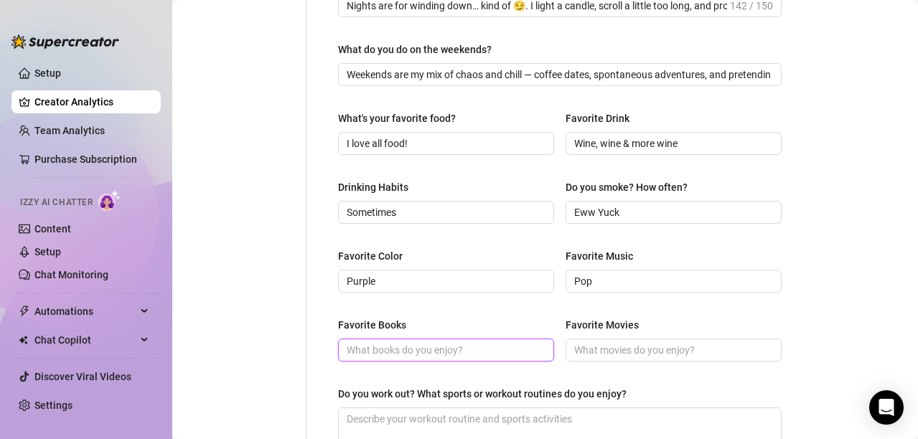
click at [402, 347] on input "Favorite Books" at bounding box center [445, 350] width 196 height 16
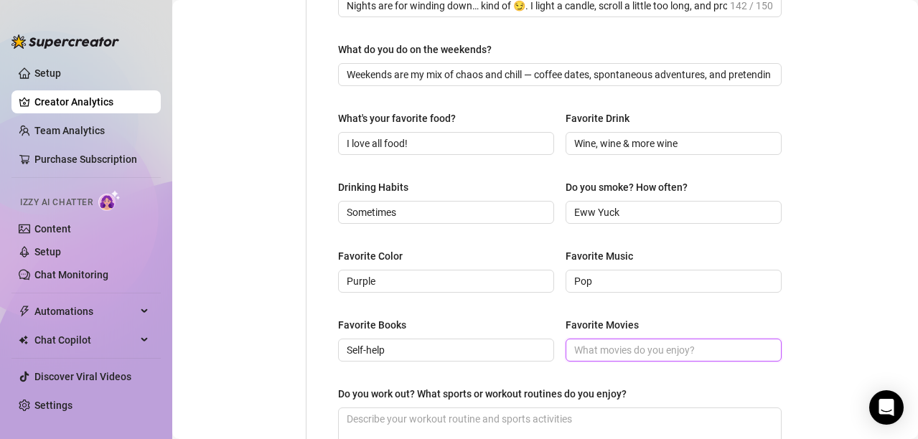
click at [594, 345] on input "Favorite Movies" at bounding box center [672, 350] width 196 height 16
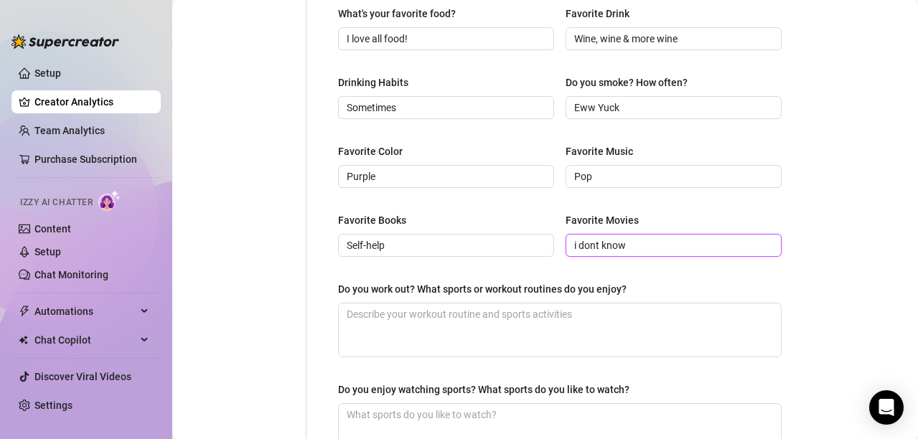
scroll to position [823, 0]
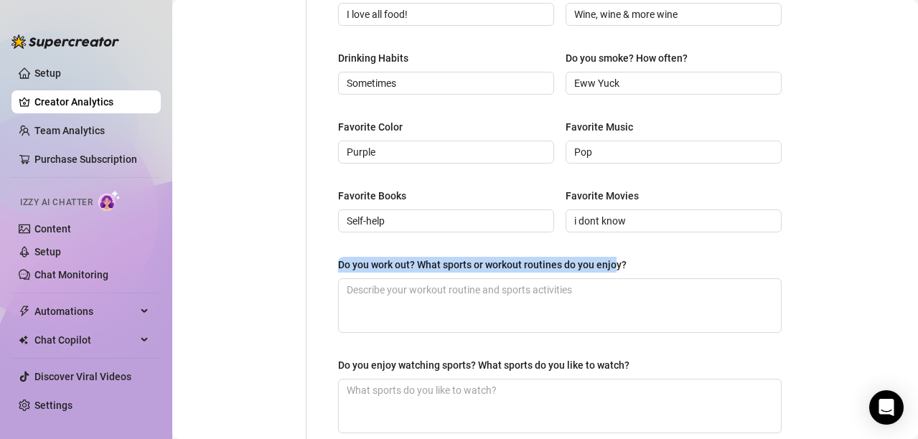
drag, startPoint x: 631, startPoint y: 251, endPoint x: 621, endPoint y: 266, distance: 18.1
drag, startPoint x: 630, startPoint y: 262, endPoint x: 393, endPoint y: 260, distance: 237.6
click at [393, 260] on label "Do you work out? What sports or workout routines do you enjoy?" at bounding box center [487, 265] width 299 height 16
click at [393, 260] on div "Do you work out? What sports or workout routines do you enjoy?" at bounding box center [482, 265] width 289 height 16
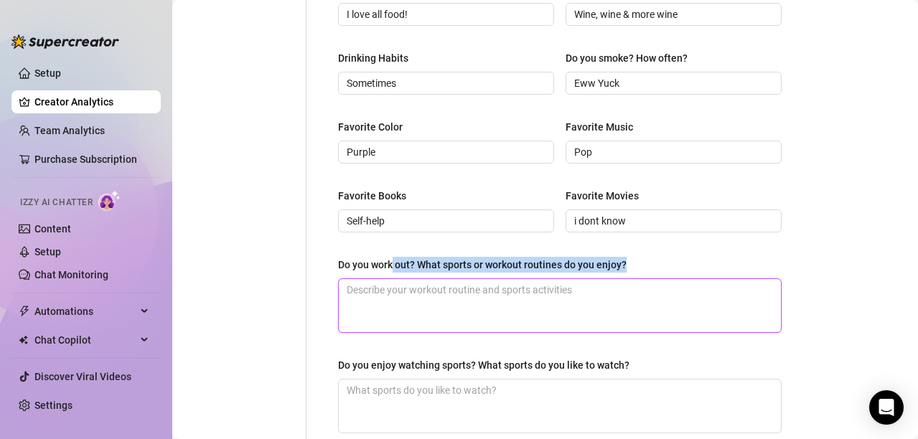
click at [393, 279] on textarea "Do you work out? What sports or workout routines do you enjoy?" at bounding box center [560, 305] width 442 height 53
drag, startPoint x: 338, startPoint y: 260, endPoint x: 639, endPoint y: 262, distance: 300.7
click at [639, 262] on div "Do you work out? What sports or workout routines do you enjoy?" at bounding box center [560, 268] width 444 height 22
copy div "Do you work out? What sports or workout routines do you enjoy?"
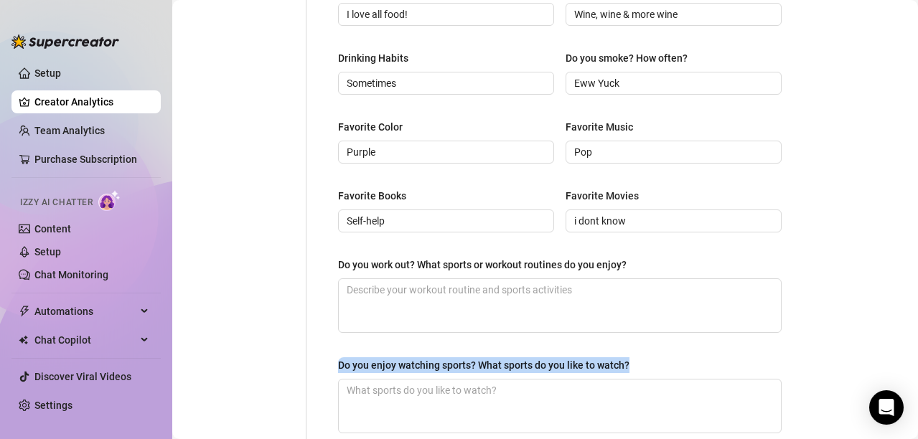
drag, startPoint x: 335, startPoint y: 359, endPoint x: 632, endPoint y: 364, distance: 296.5
copy div "Do you enjoy watching sports? What sports do you like to watch?"
click at [465, 294] on textarea "Do you work out? What sports or workout routines do you enjoy?" at bounding box center [560, 305] width 442 height 53
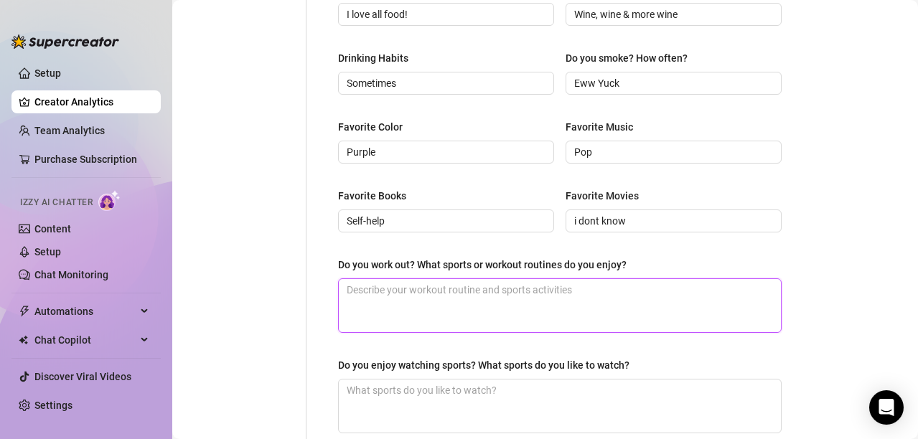
paste textarea "I try to, emphasis on try 😅. I love workouts that actually feel fun — like danc…"
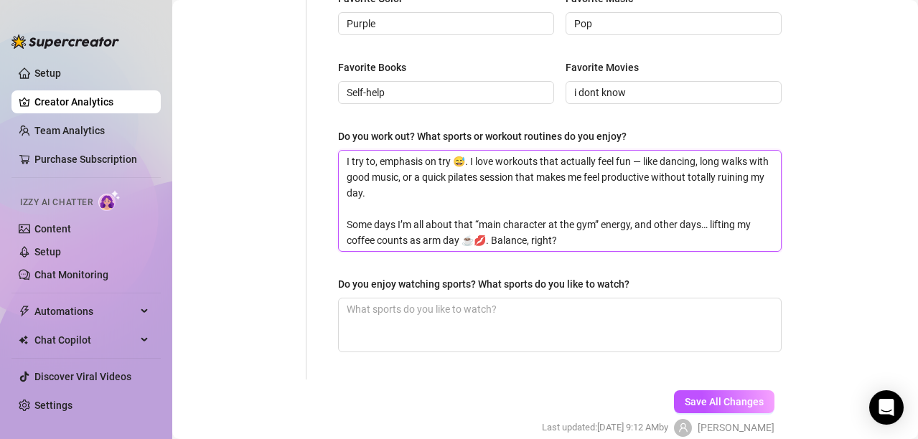
scroll to position [954, 0]
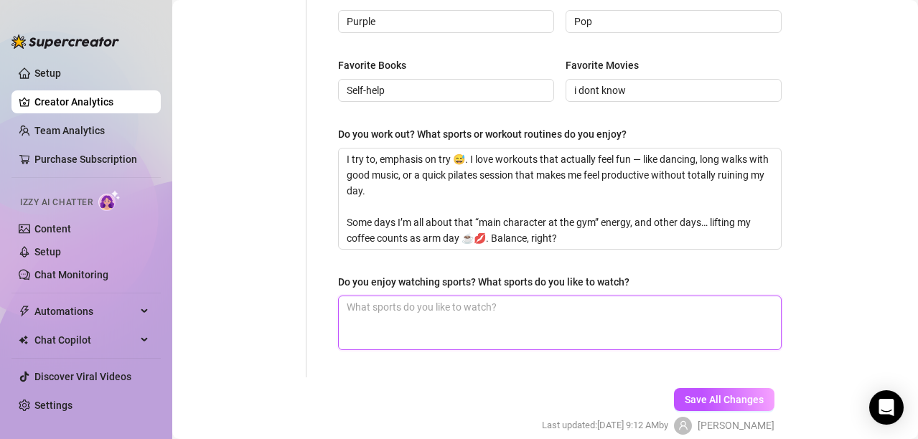
click at [634, 331] on textarea "Do you enjoy watching sports? What sports do you like to watch?" at bounding box center [560, 322] width 442 height 53
paste textarea "I’m more of a “cheer for the vibes” kind of sports fan 😅. I love the energy — t…"
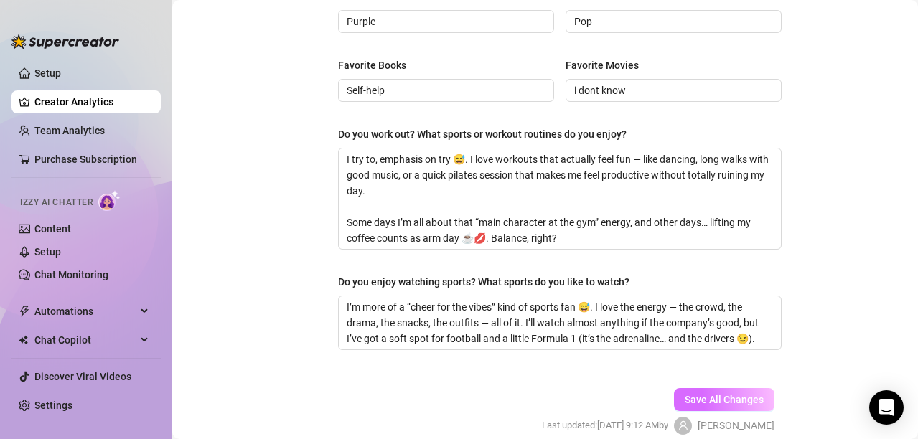
click at [720, 400] on span "Save All Changes" at bounding box center [724, 399] width 79 height 11
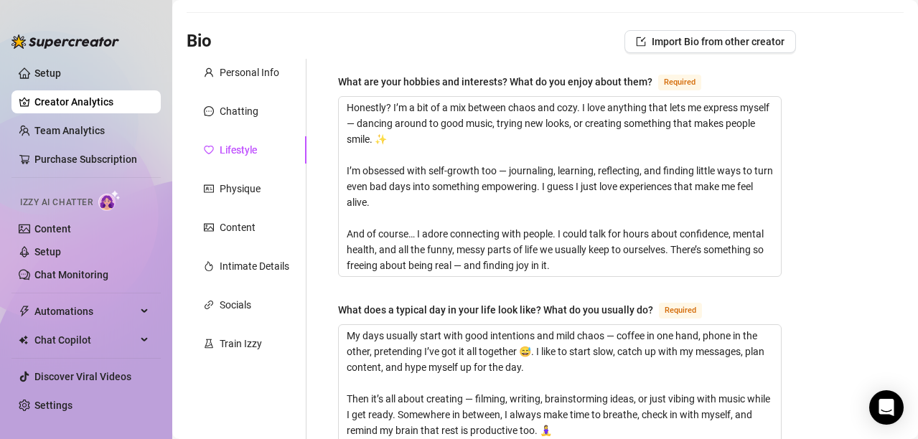
scroll to position [33, 0]
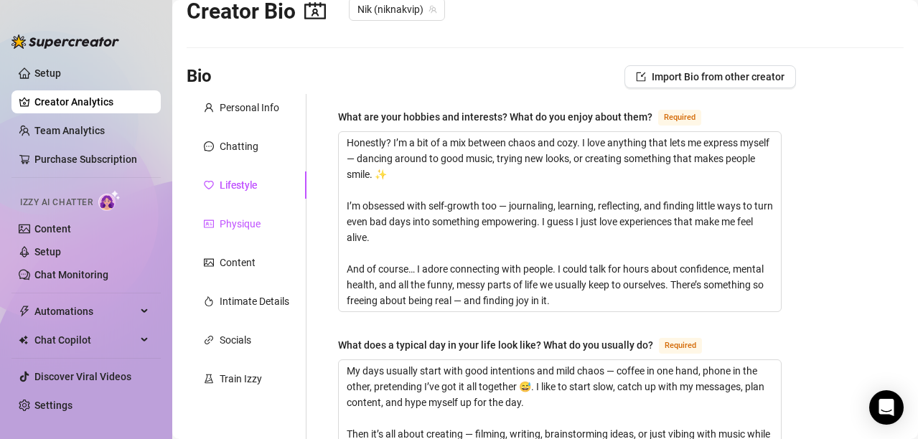
click at [250, 220] on div "Physique" at bounding box center [240, 224] width 41 height 16
